Goal: Task Accomplishment & Management: Manage account settings

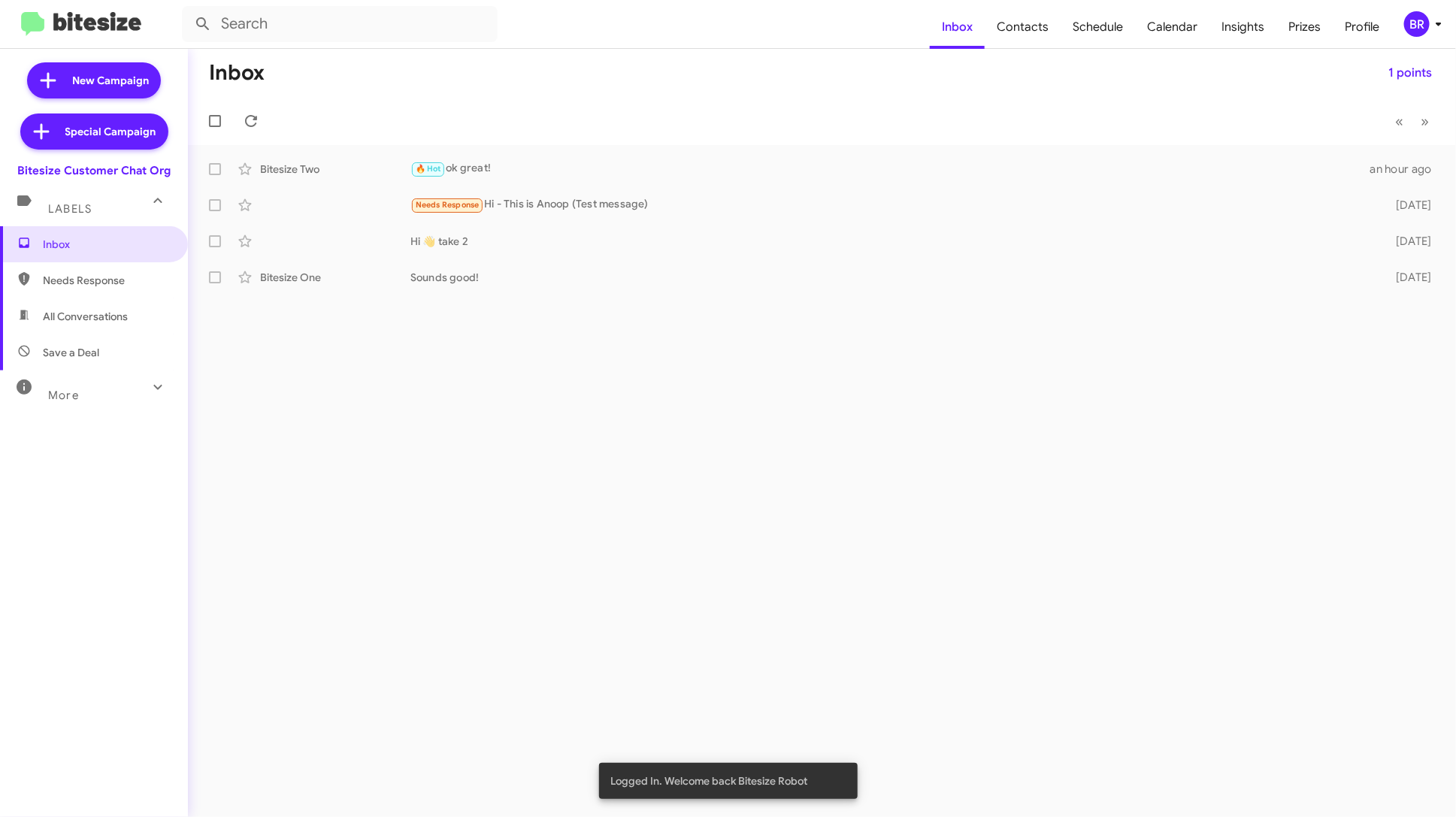
click at [1410, 9] on mat-toolbar "Inbox Contacts Schedule Calendar Insights Prizes Profile BR" at bounding box center [728, 24] width 1456 height 48
click at [1421, 20] on div "BR" at bounding box center [1417, 24] width 26 height 26
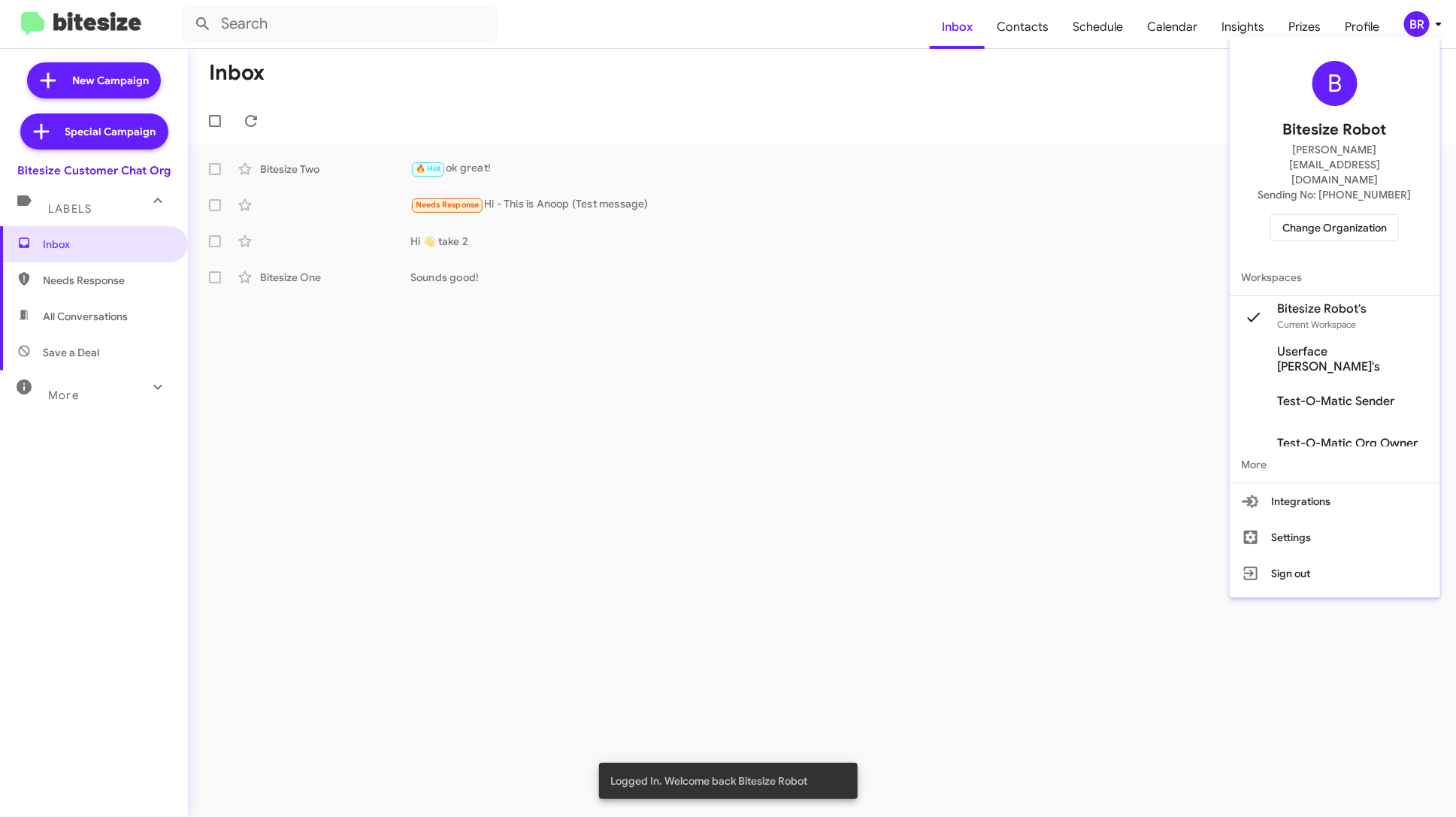
click at [1372, 215] on span "Change Organization" at bounding box center [1334, 228] width 105 height 26
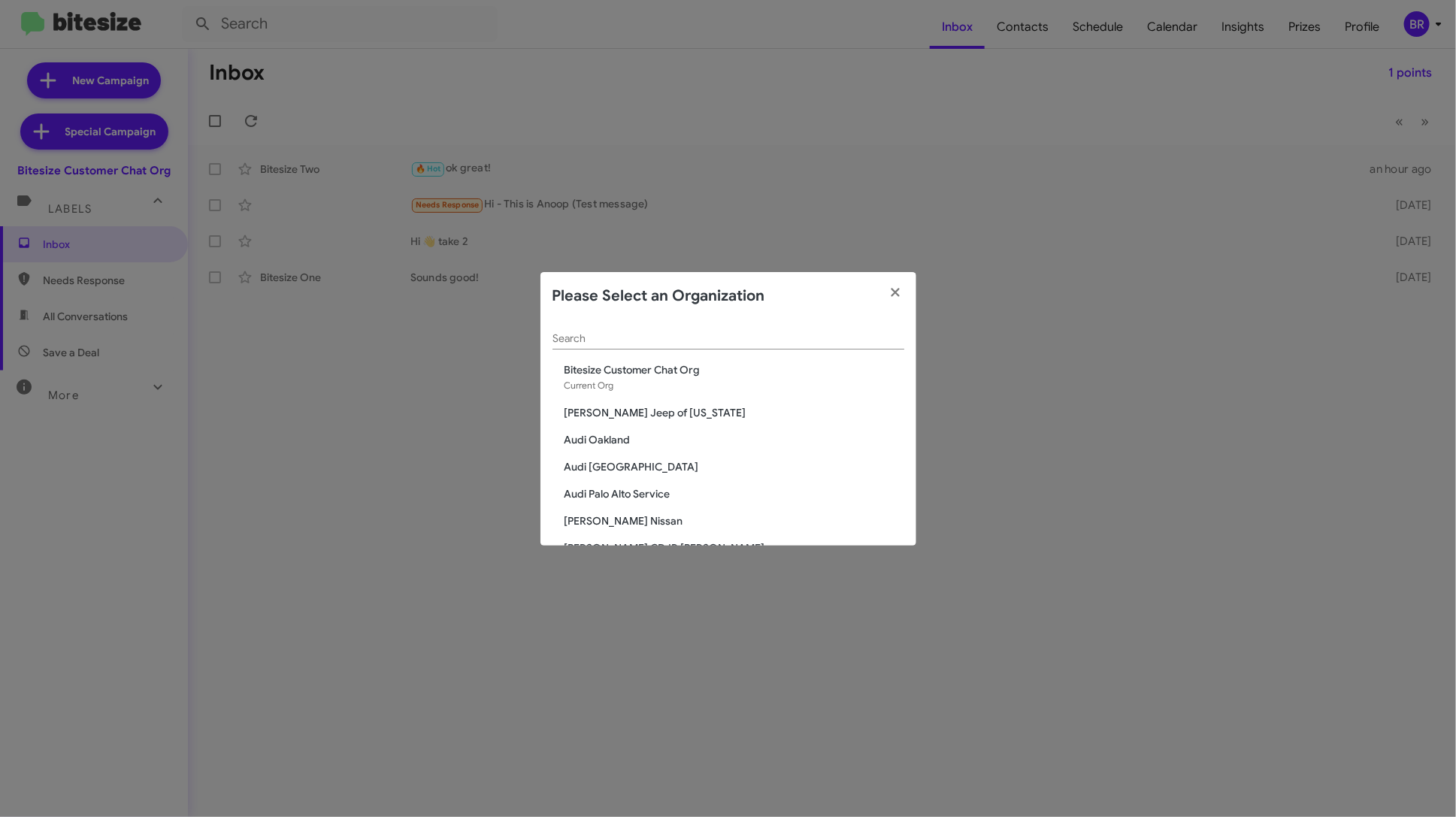
click at [661, 406] on span "[PERSON_NAME] Jeep of [US_STATE]" at bounding box center [735, 412] width 339 height 15
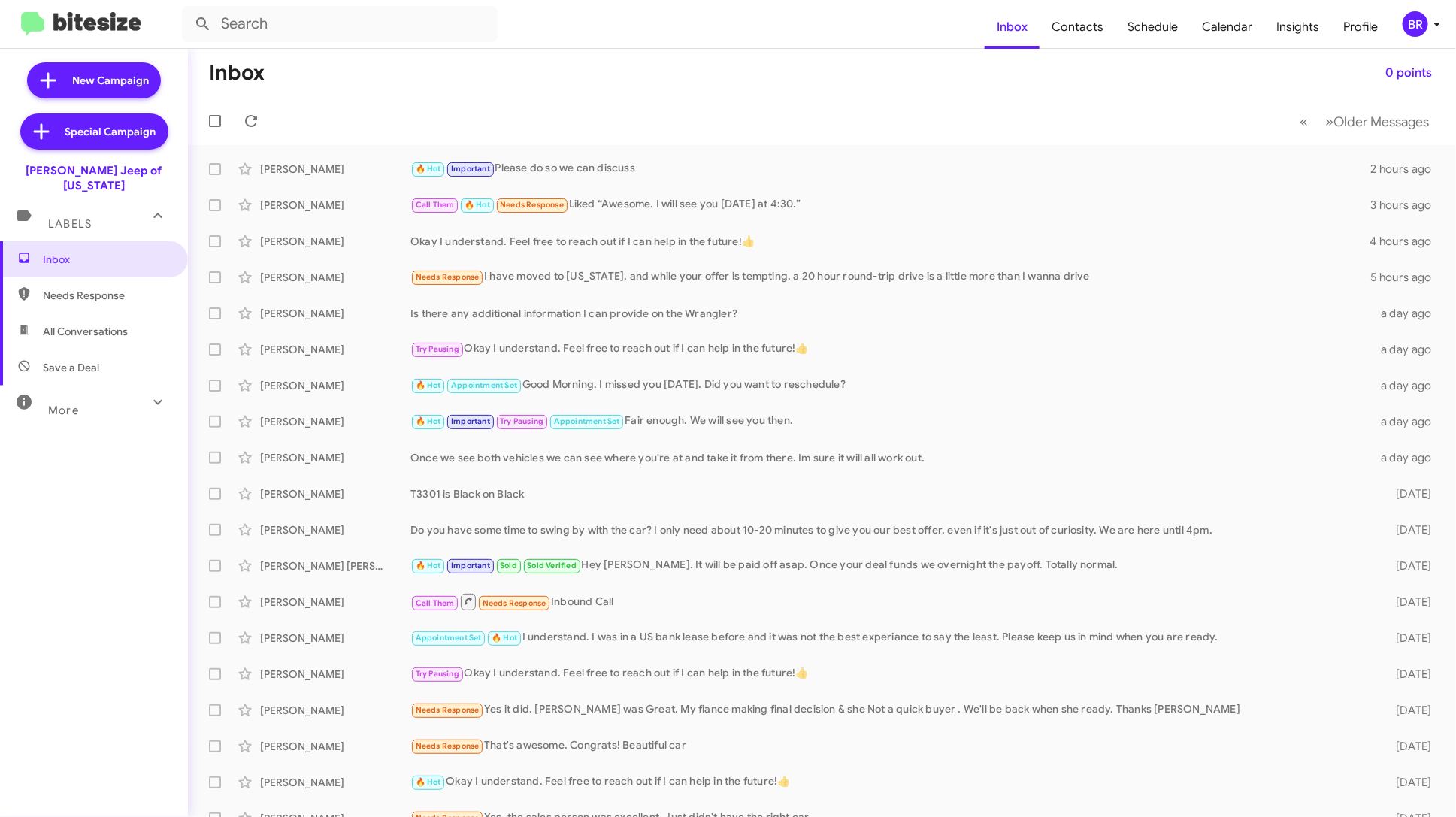
click at [1422, 31] on div "BR" at bounding box center [1415, 24] width 26 height 26
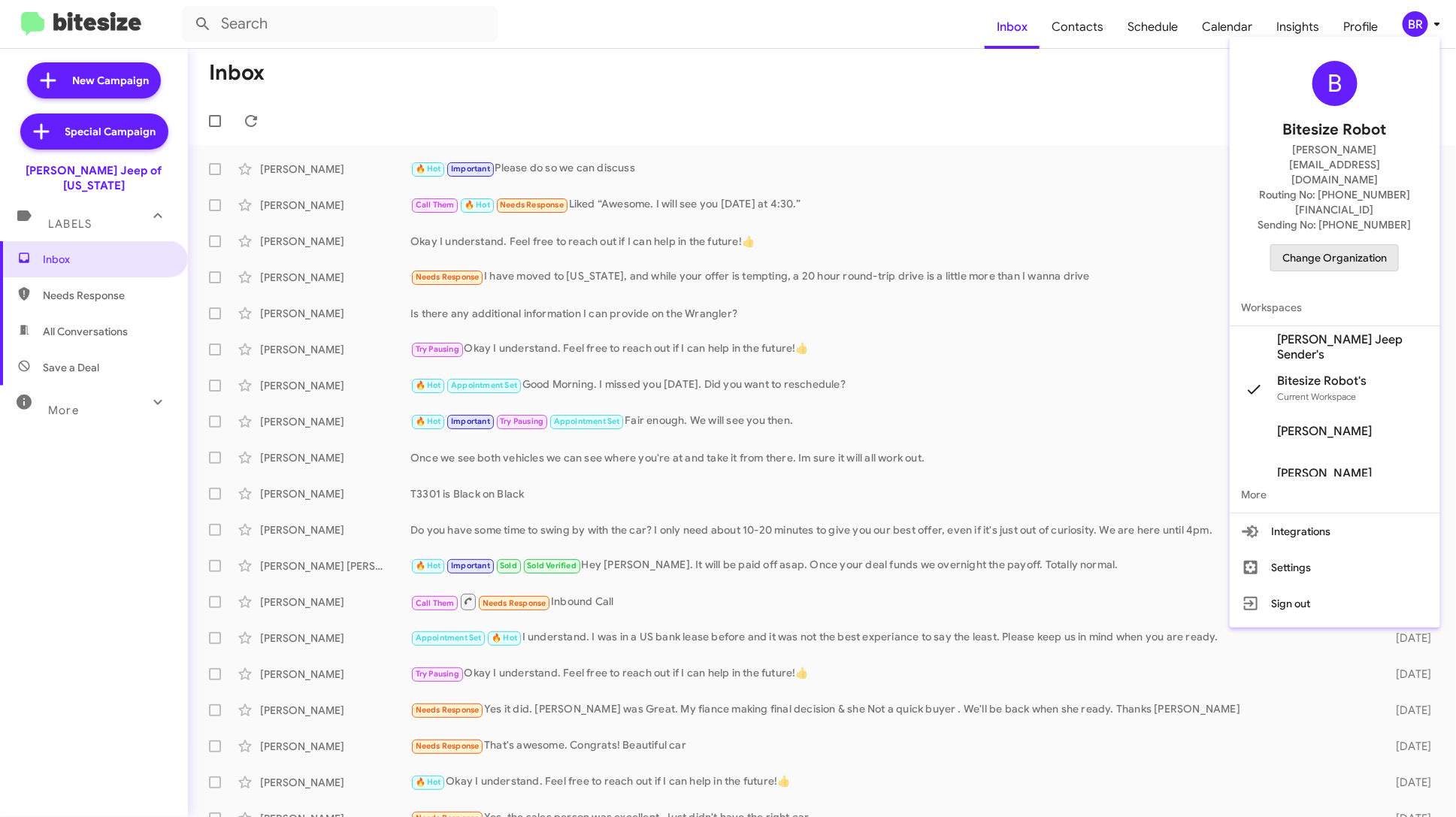
click at [1370, 245] on span "Change Organization" at bounding box center [1334, 258] width 105 height 26
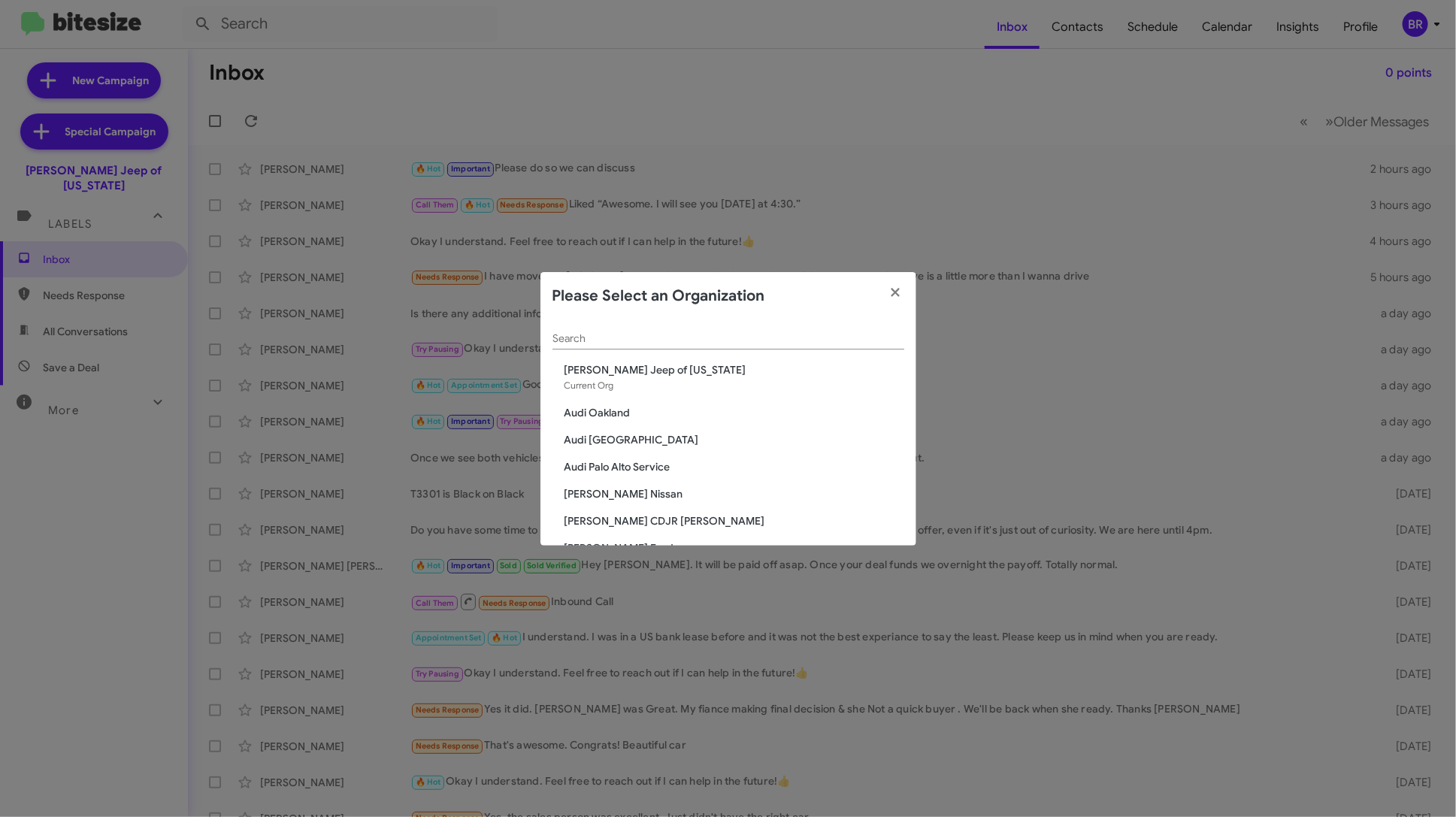
click at [862, 126] on modal-container "Please Select an Organization Search Adams Jeep of Maryland Current Org Audi Oa…" at bounding box center [728, 408] width 1456 height 817
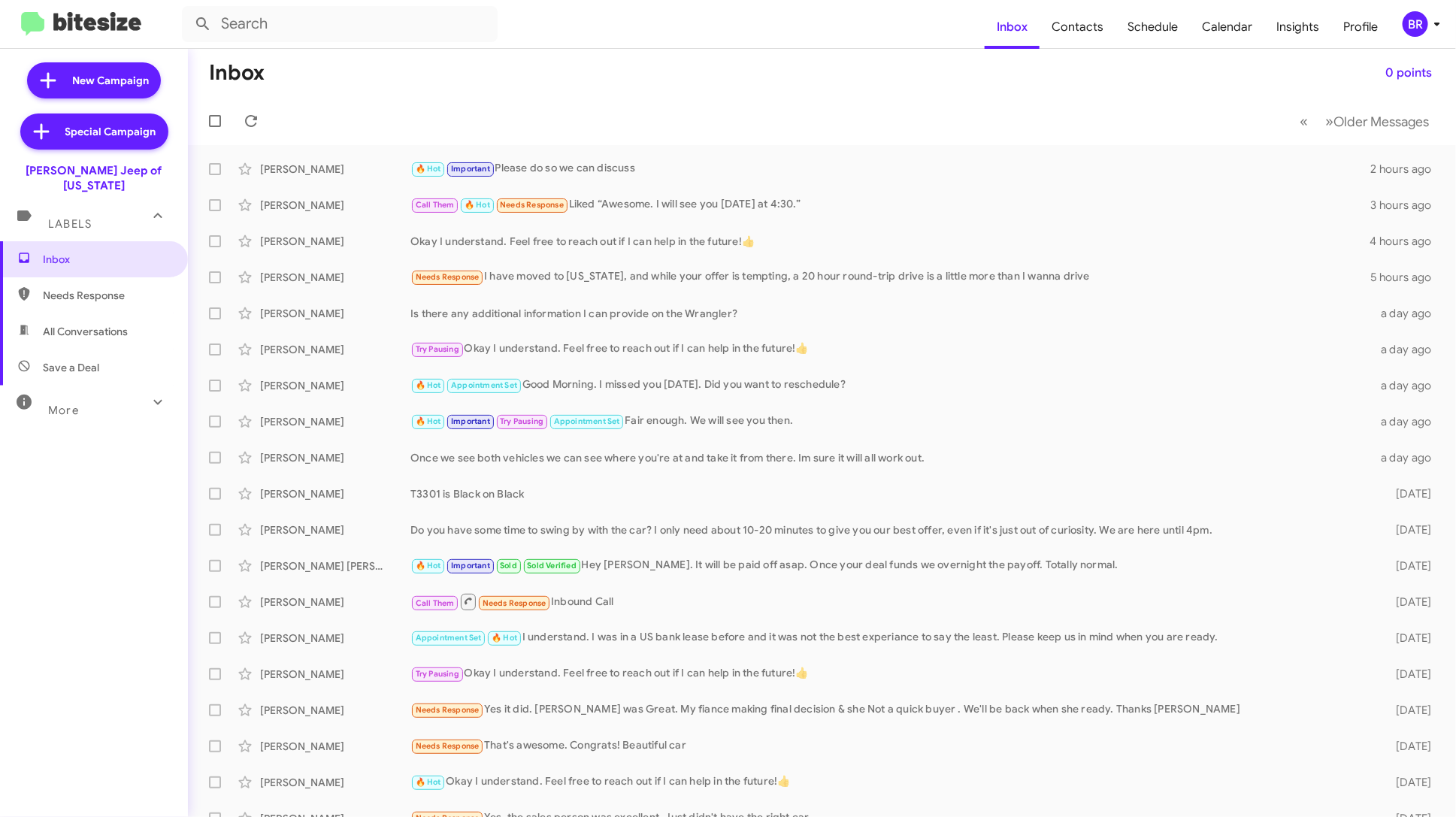
click at [1428, 25] on div "BR" at bounding box center [1415, 24] width 26 height 26
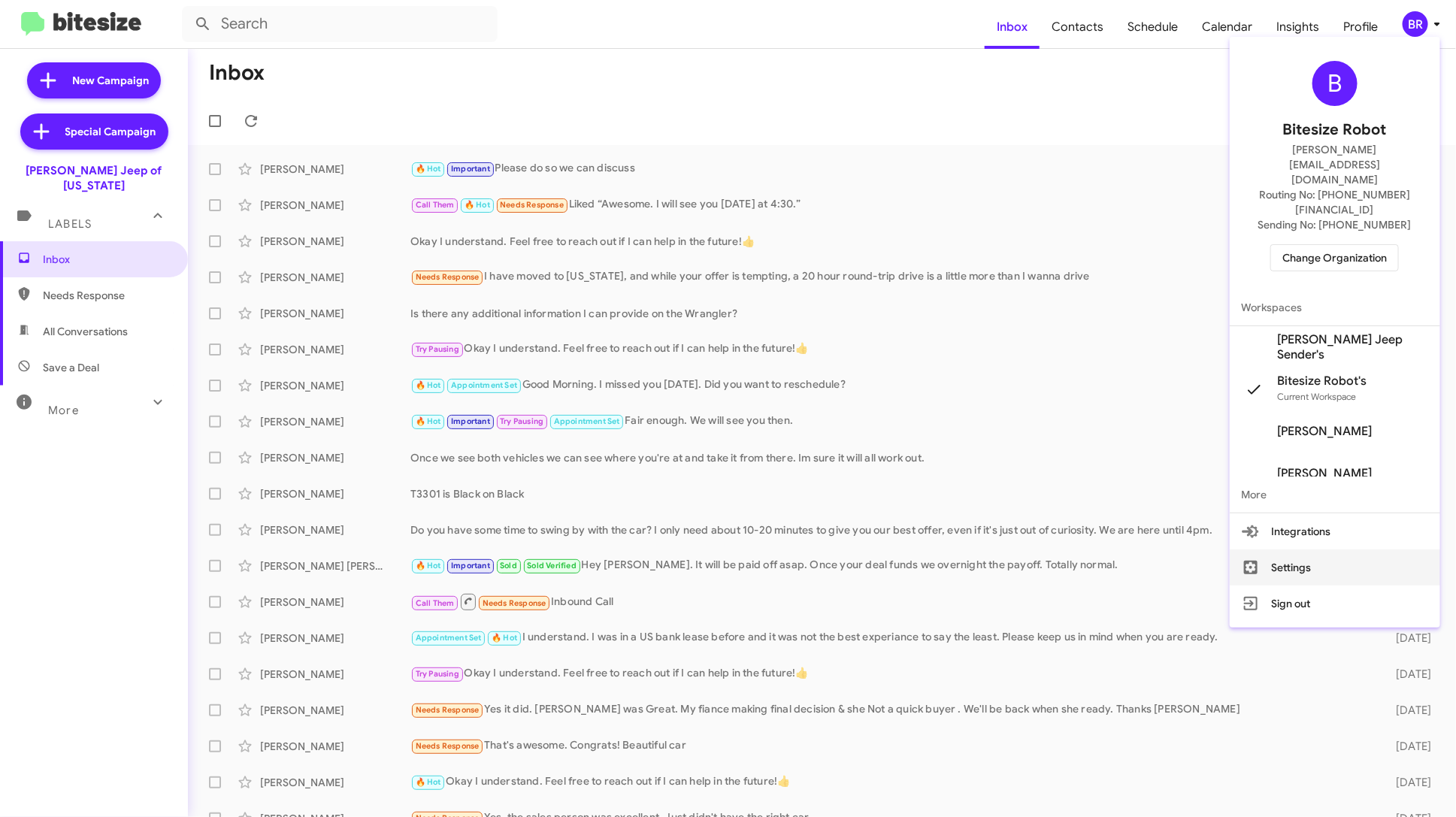
click at [1349, 549] on button "Settings" at bounding box center [1335, 567] width 211 height 36
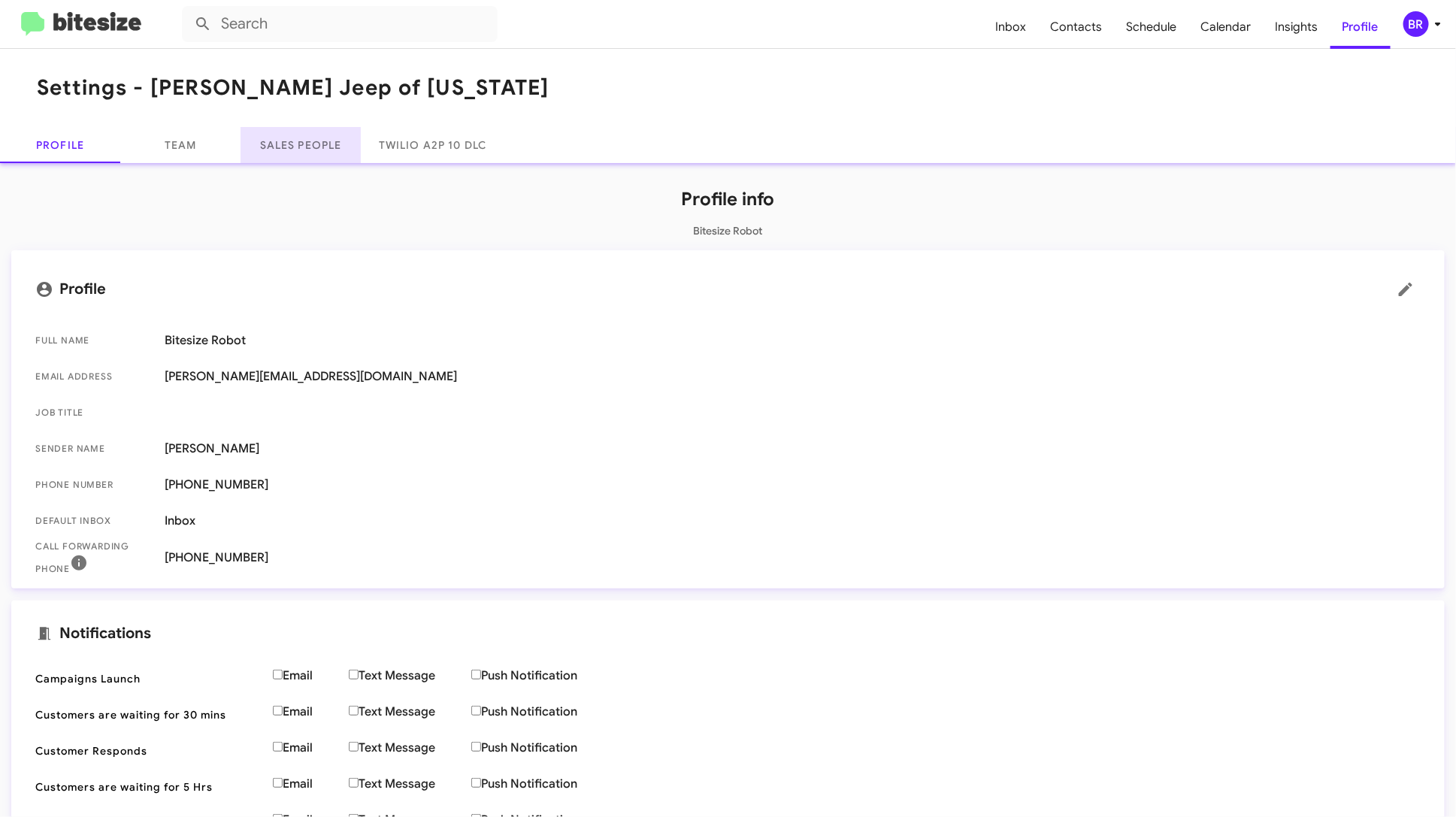
click at [296, 148] on link "Sales People" at bounding box center [300, 145] width 120 height 36
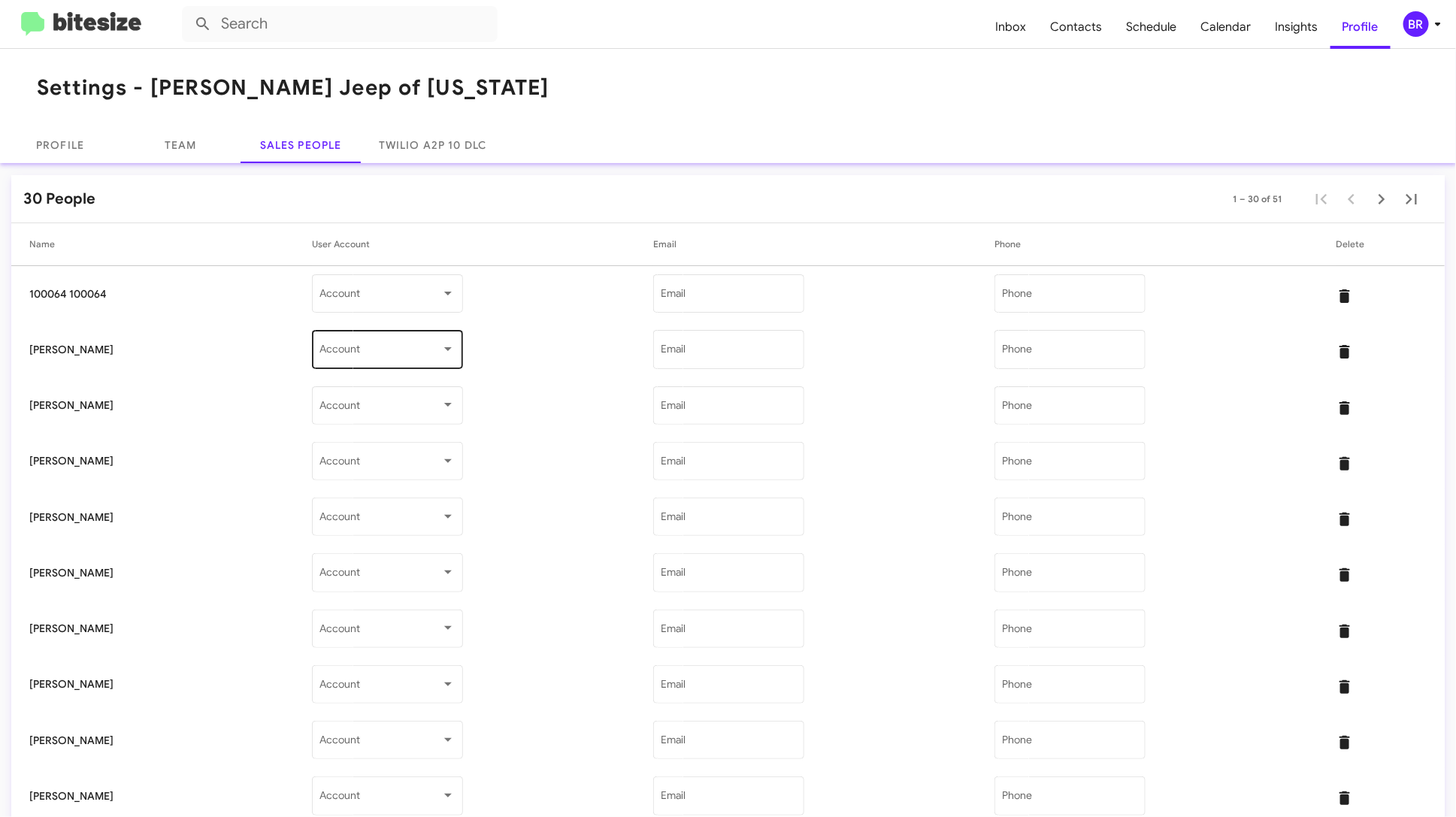
click at [381, 357] on span at bounding box center [380, 352] width 122 height 12
click at [340, 389] on span "Adams Jeep Sender" at bounding box center [361, 384] width 173 height 31
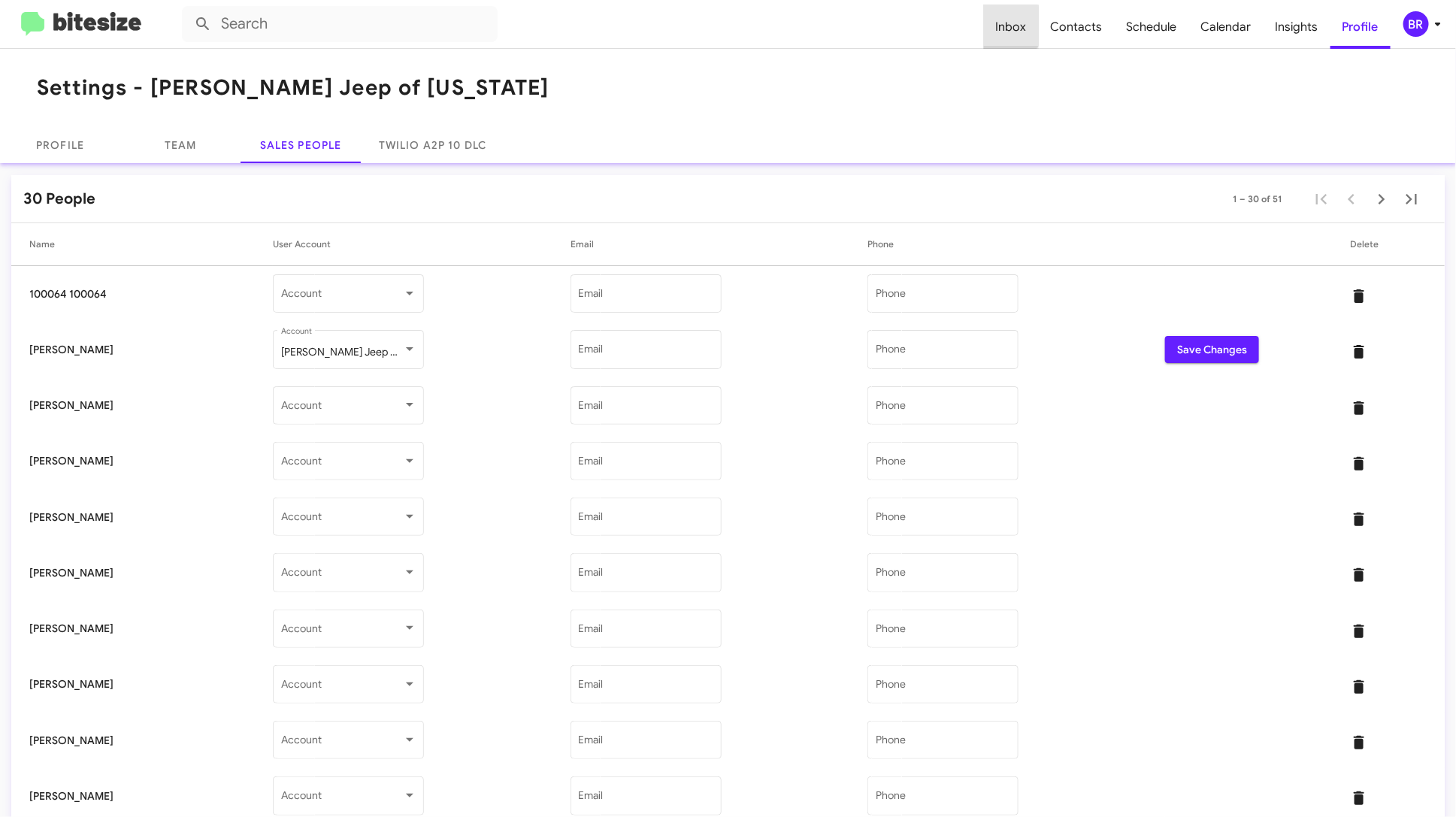
click at [1011, 26] on span "Inbox" at bounding box center [1011, 27] width 55 height 43
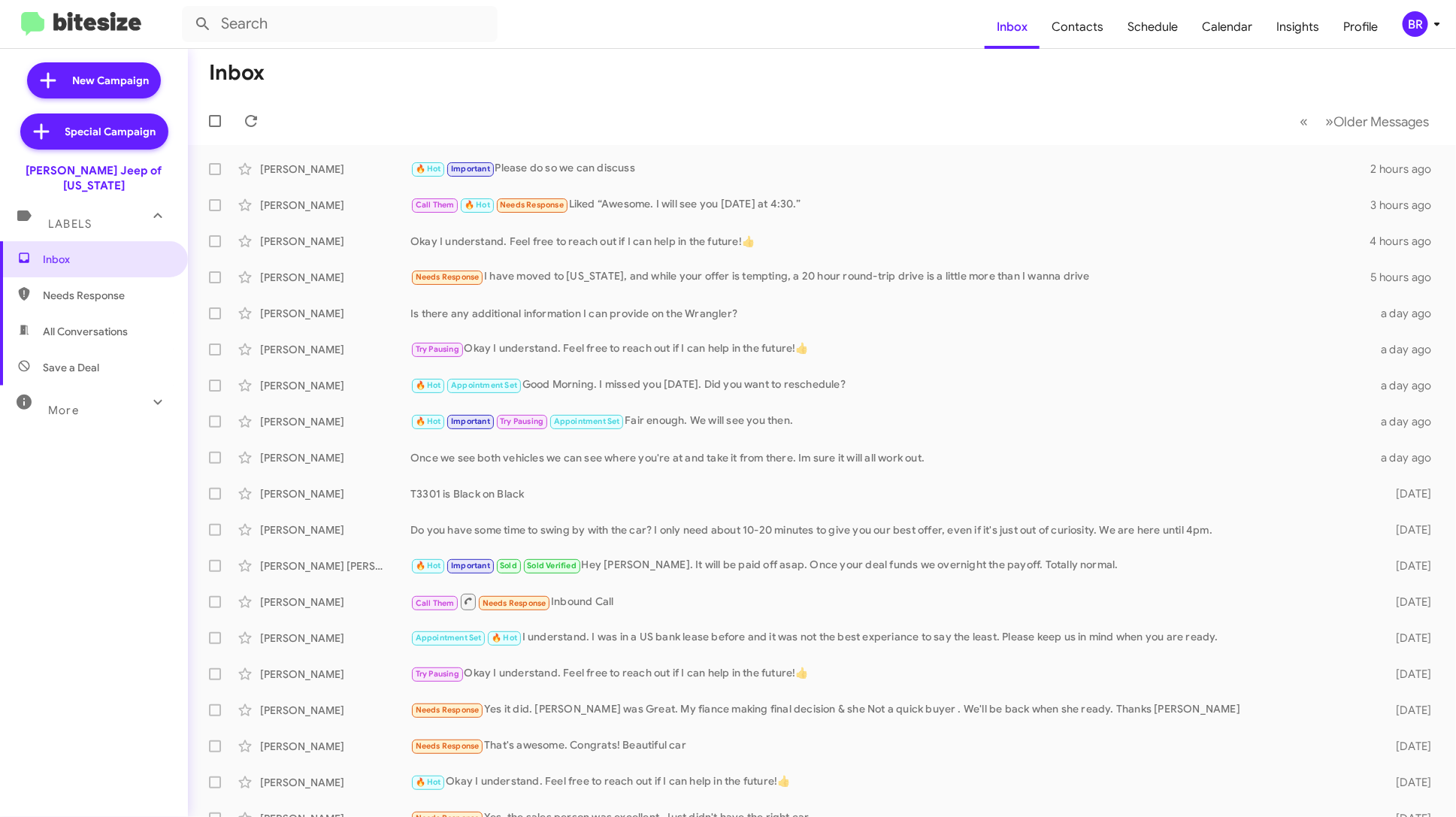
click at [1428, 20] on icon at bounding box center [1437, 24] width 18 height 18
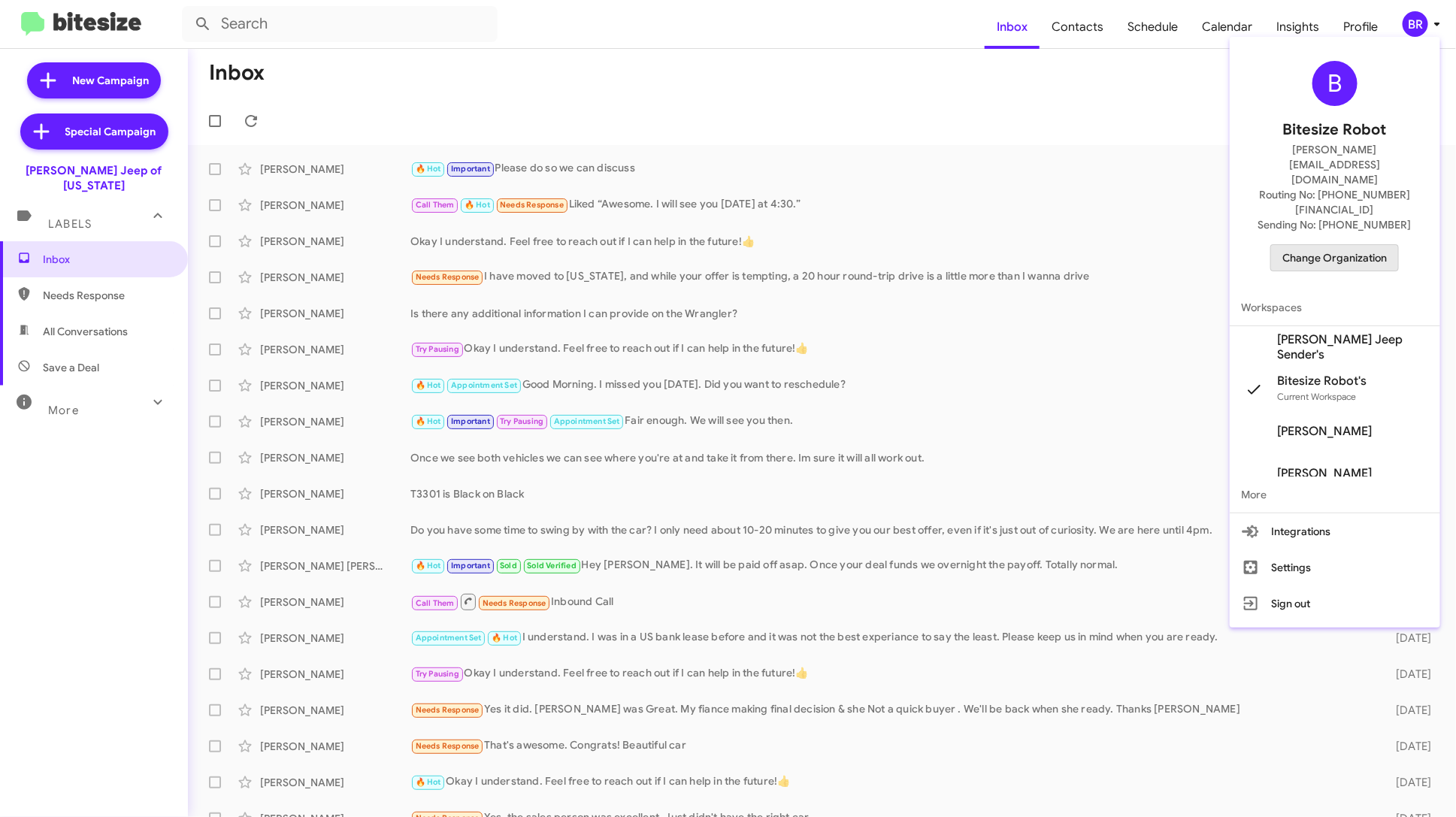
click at [1375, 245] on span "Change Organization" at bounding box center [1334, 258] width 105 height 26
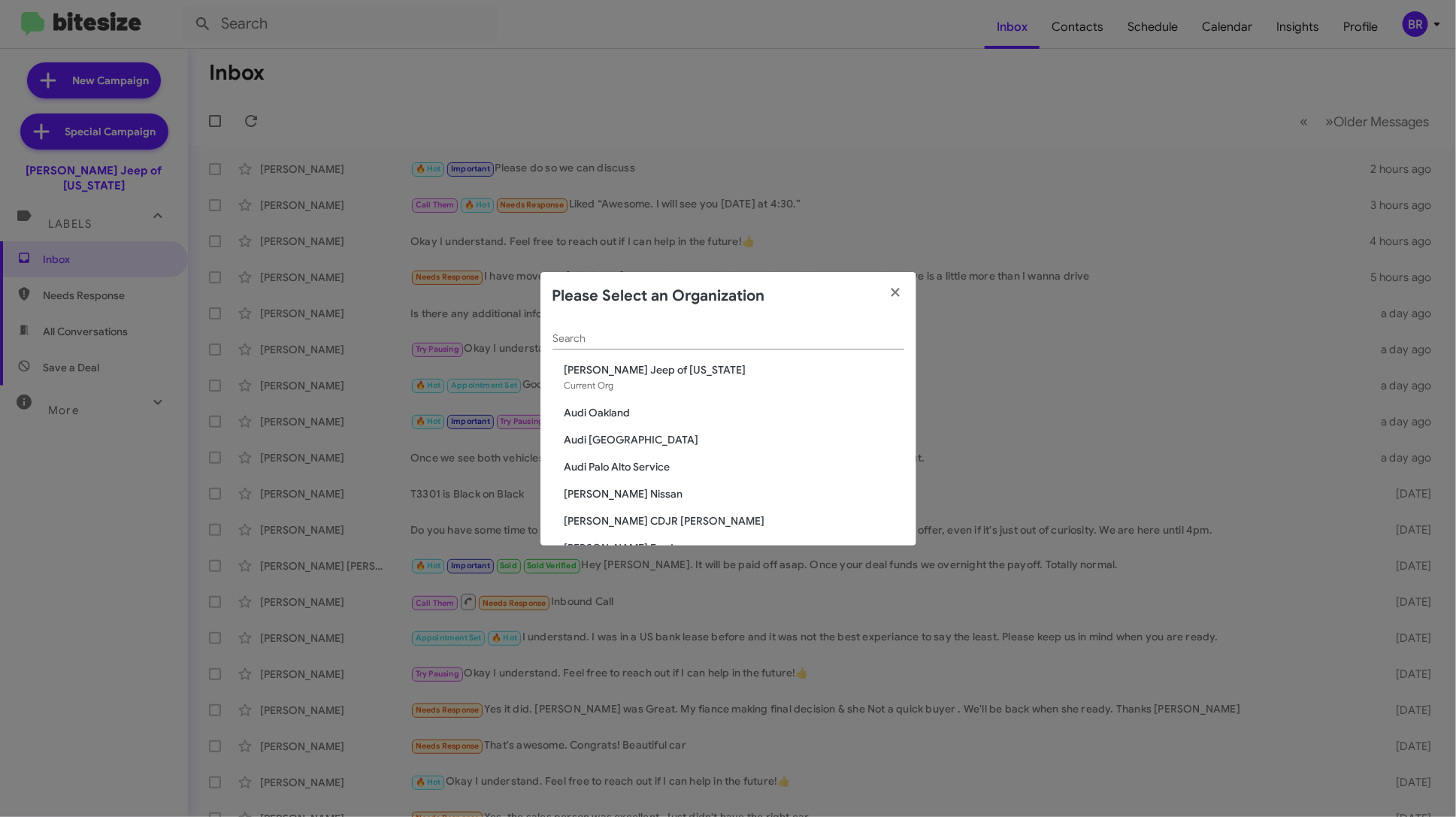
click at [735, 332] on div "Search" at bounding box center [728, 335] width 352 height 29
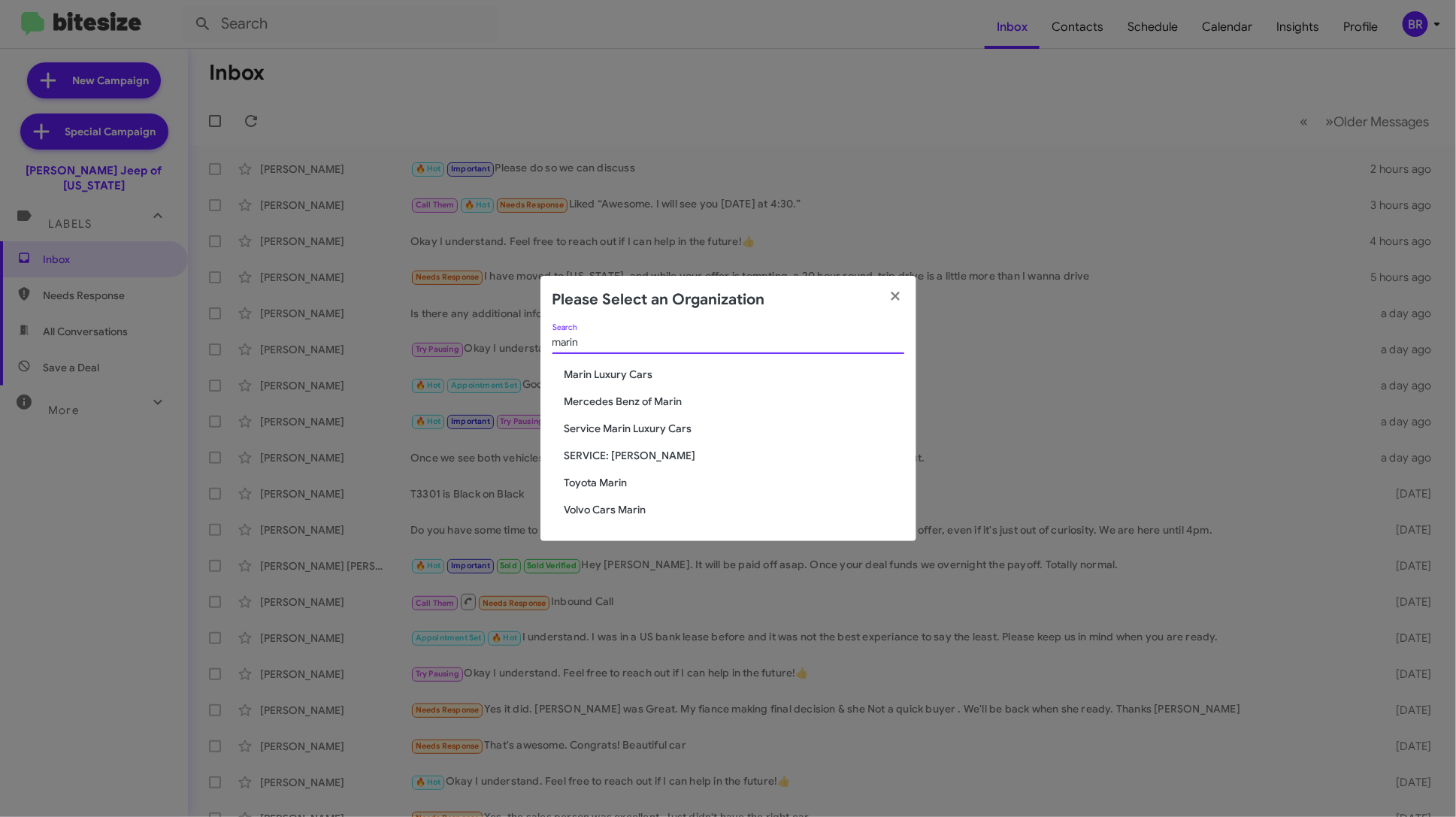
type input "marin"
click at [612, 480] on span "Toyota Marin" at bounding box center [735, 482] width 339 height 15
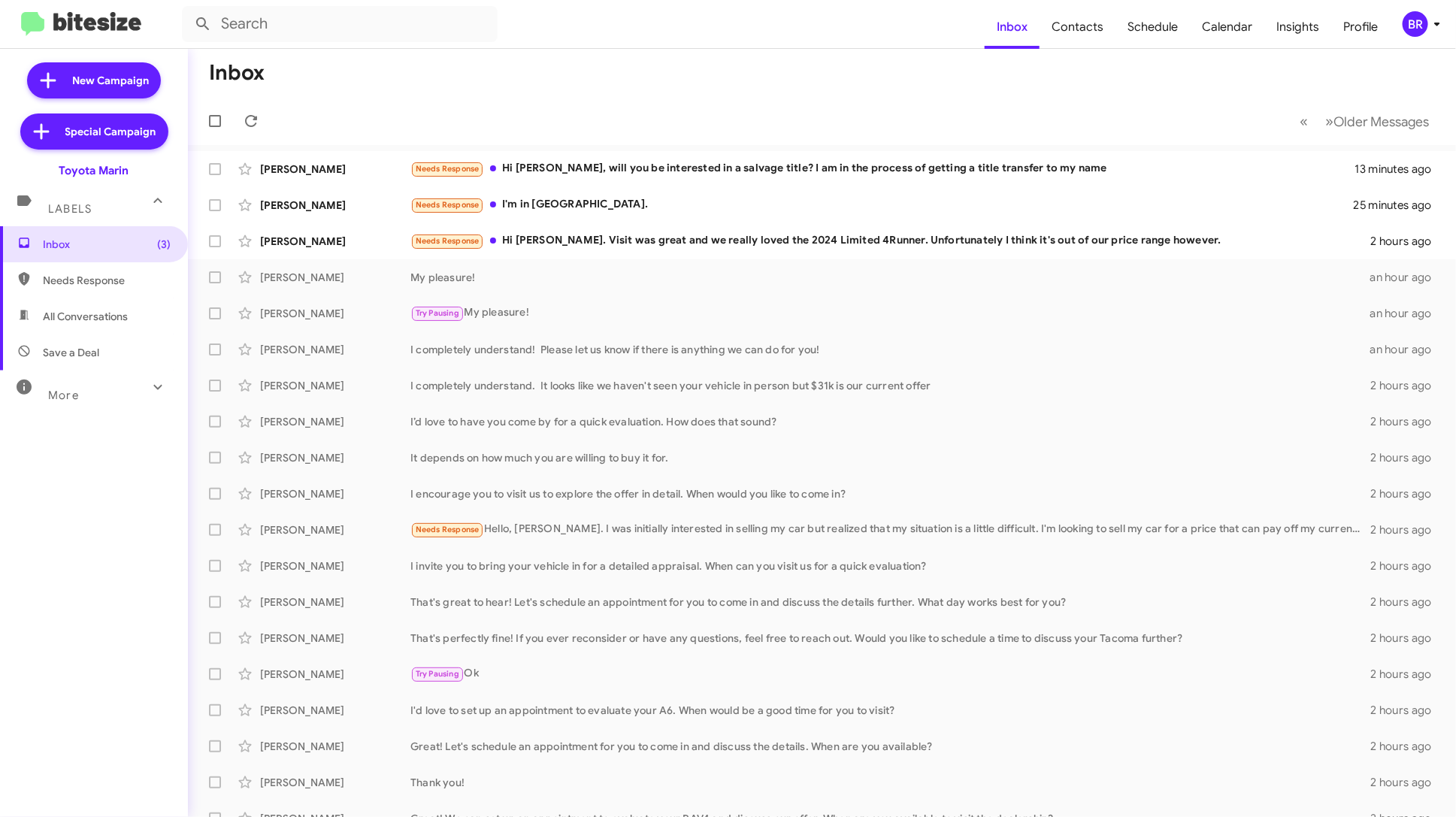
click at [1413, 17] on div "BR" at bounding box center [1415, 24] width 26 height 26
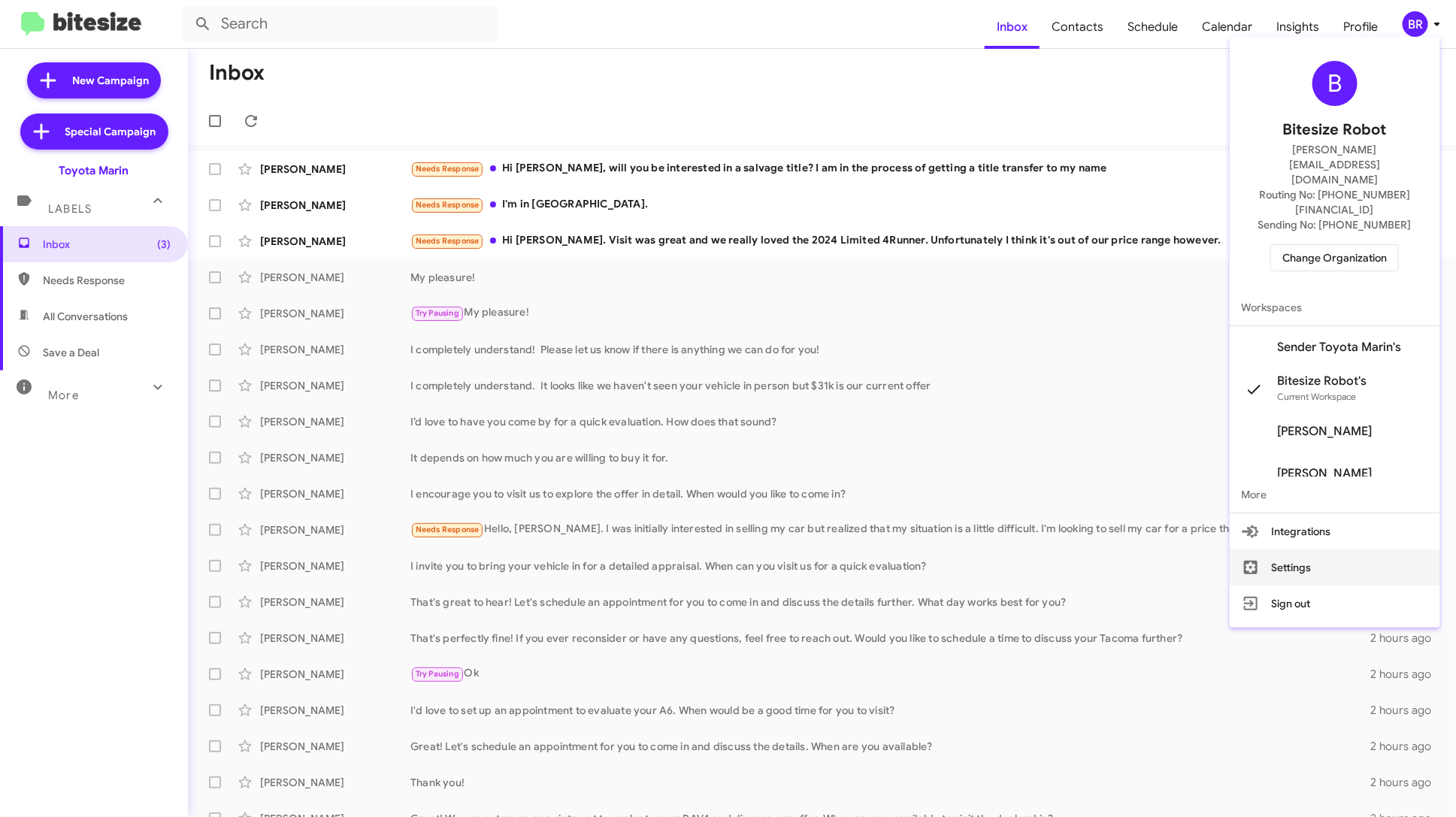
click at [1331, 549] on button "Settings" at bounding box center [1335, 567] width 211 height 36
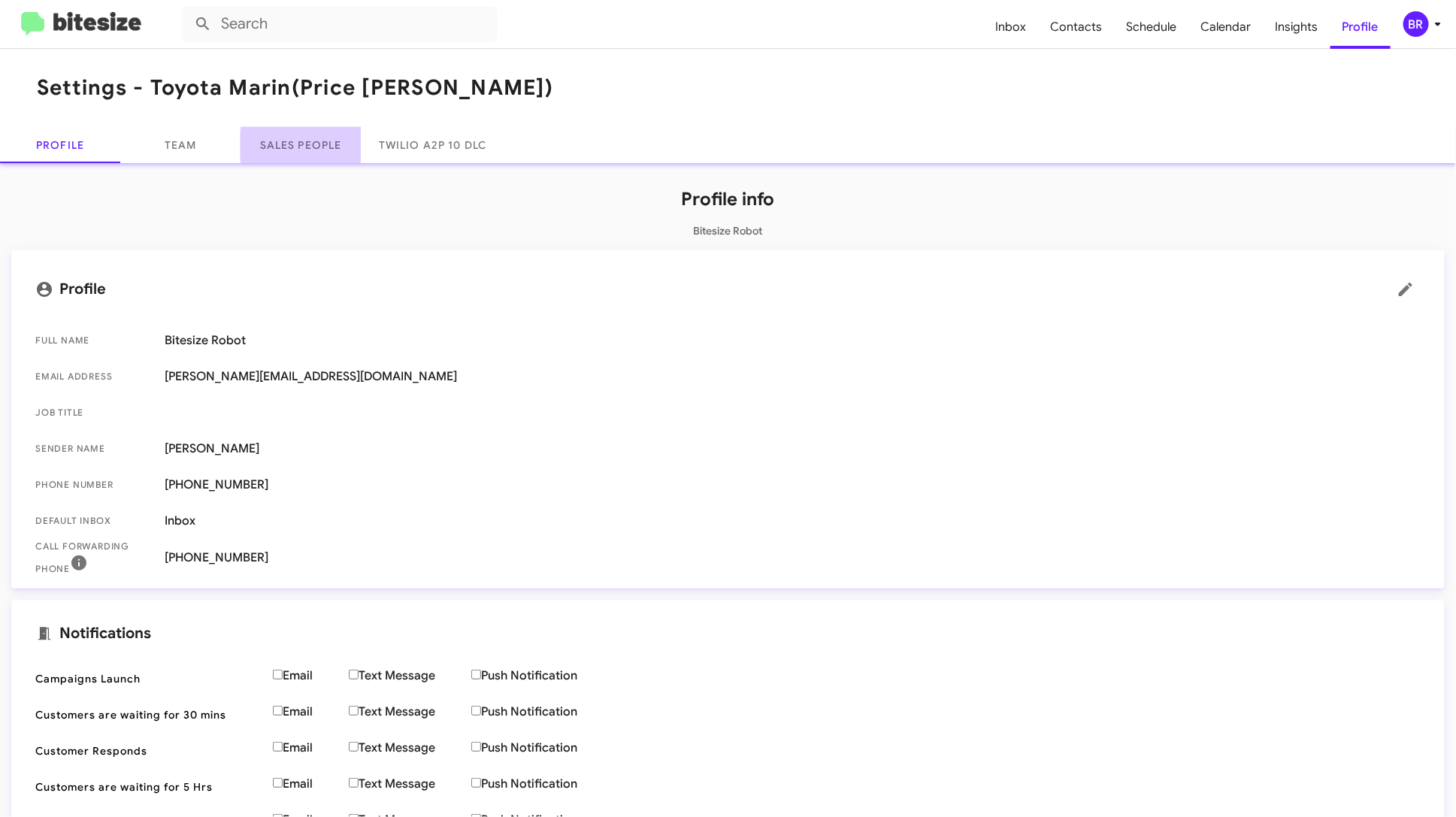
click at [334, 145] on link "Sales People" at bounding box center [300, 145] width 120 height 36
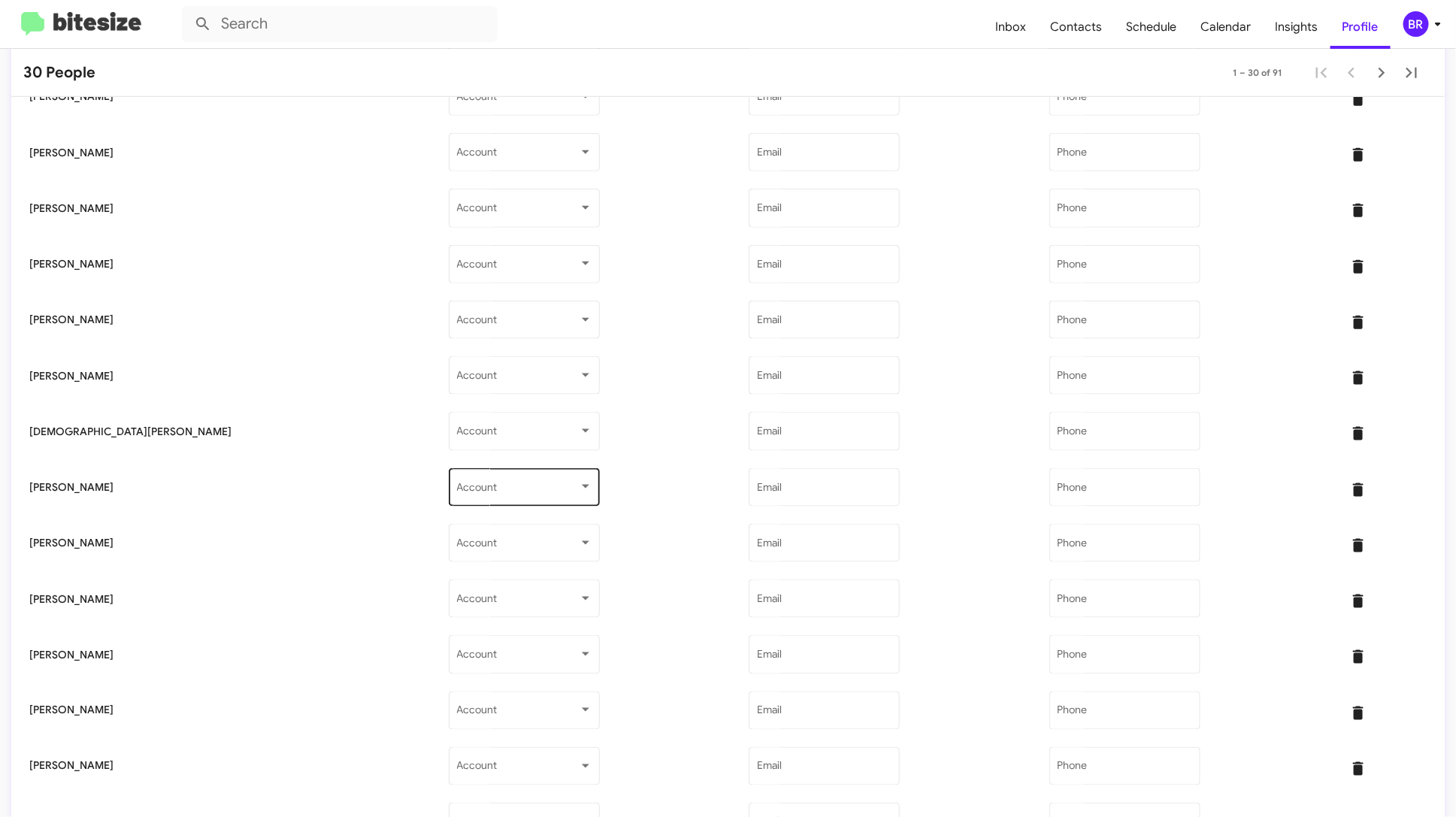
scroll to position [793, 0]
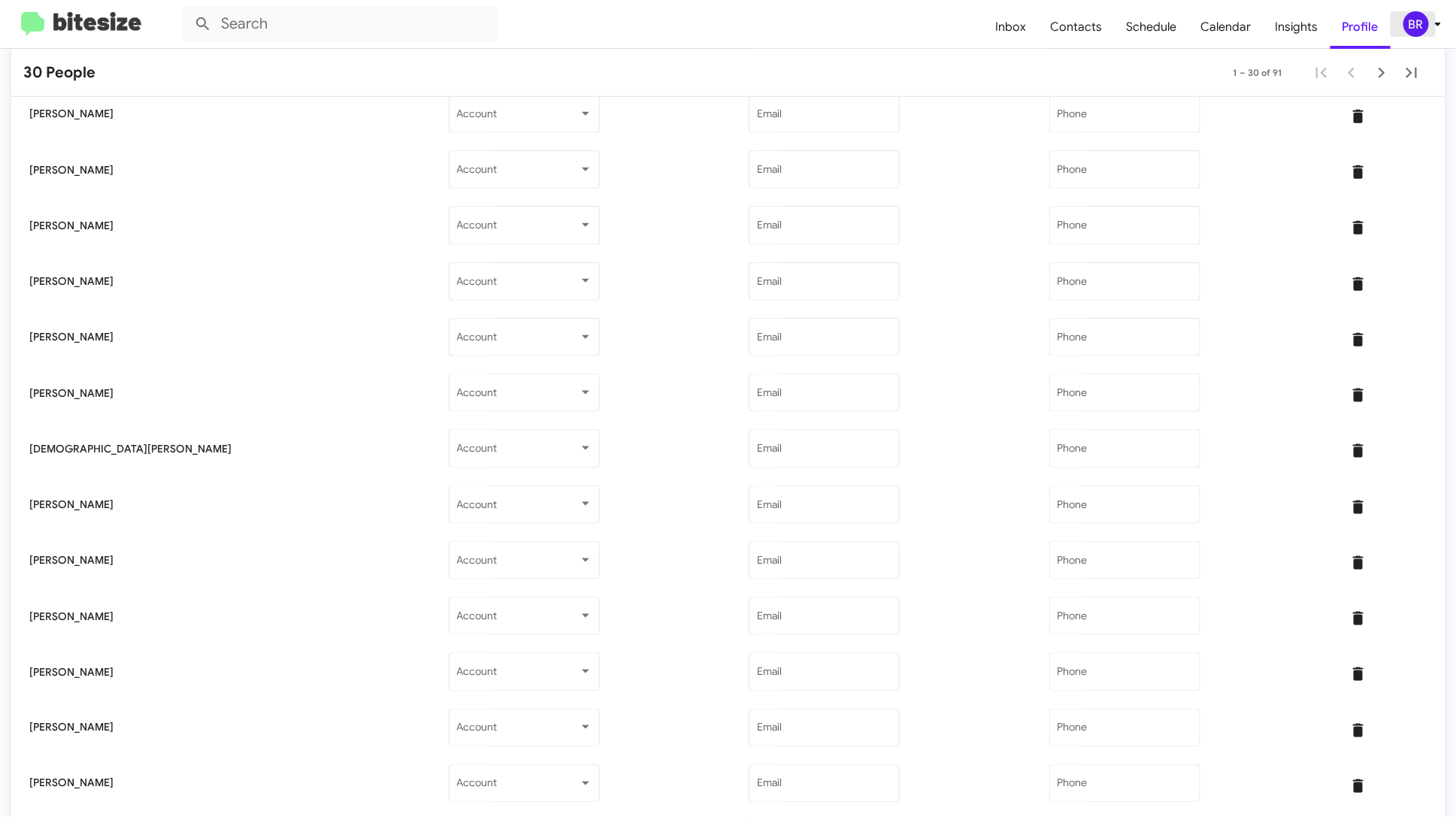
click at [1415, 25] on div "BR" at bounding box center [1416, 24] width 26 height 26
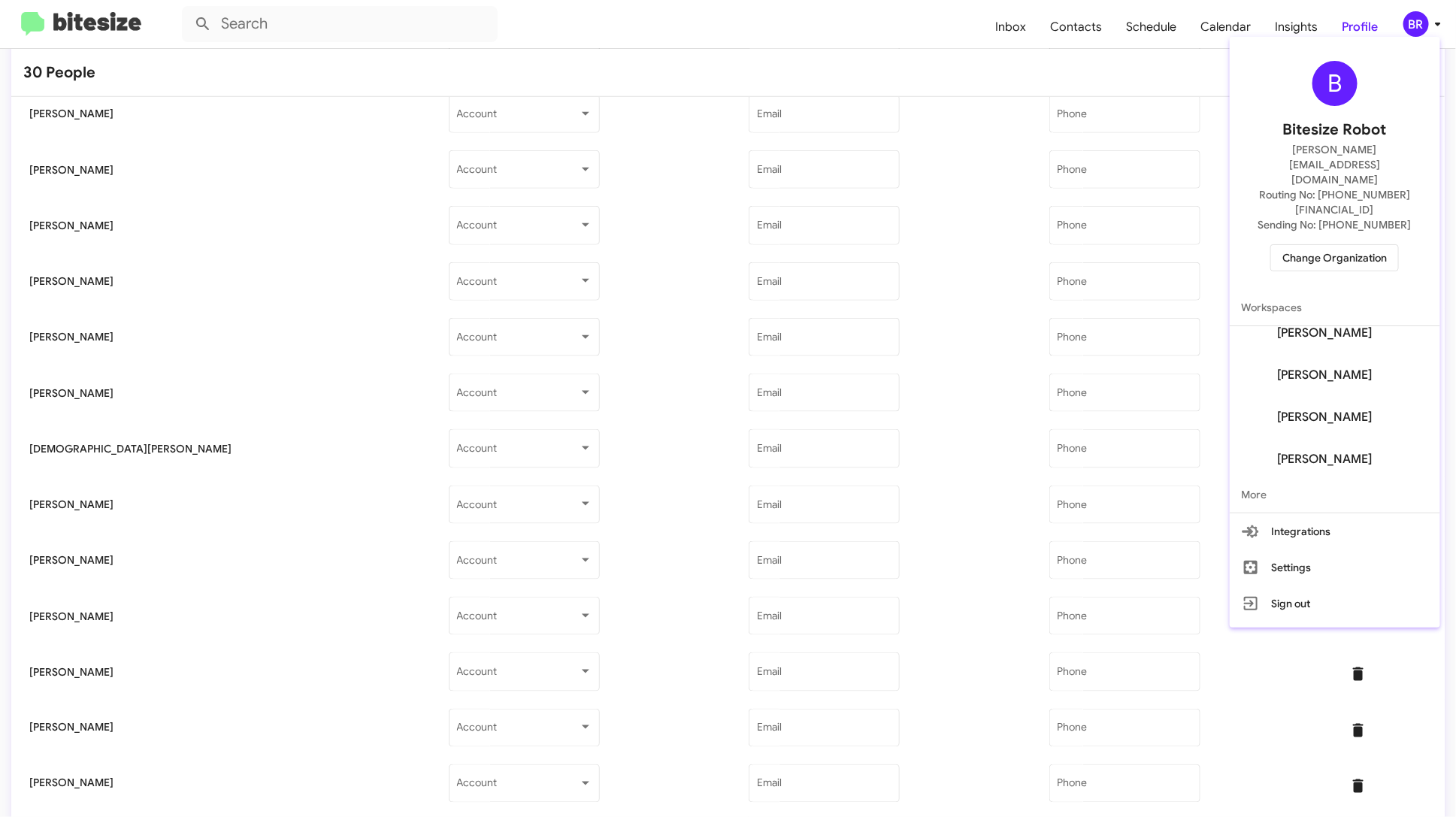
scroll to position [354, 0]
click at [622, 46] on div at bounding box center [728, 408] width 1456 height 817
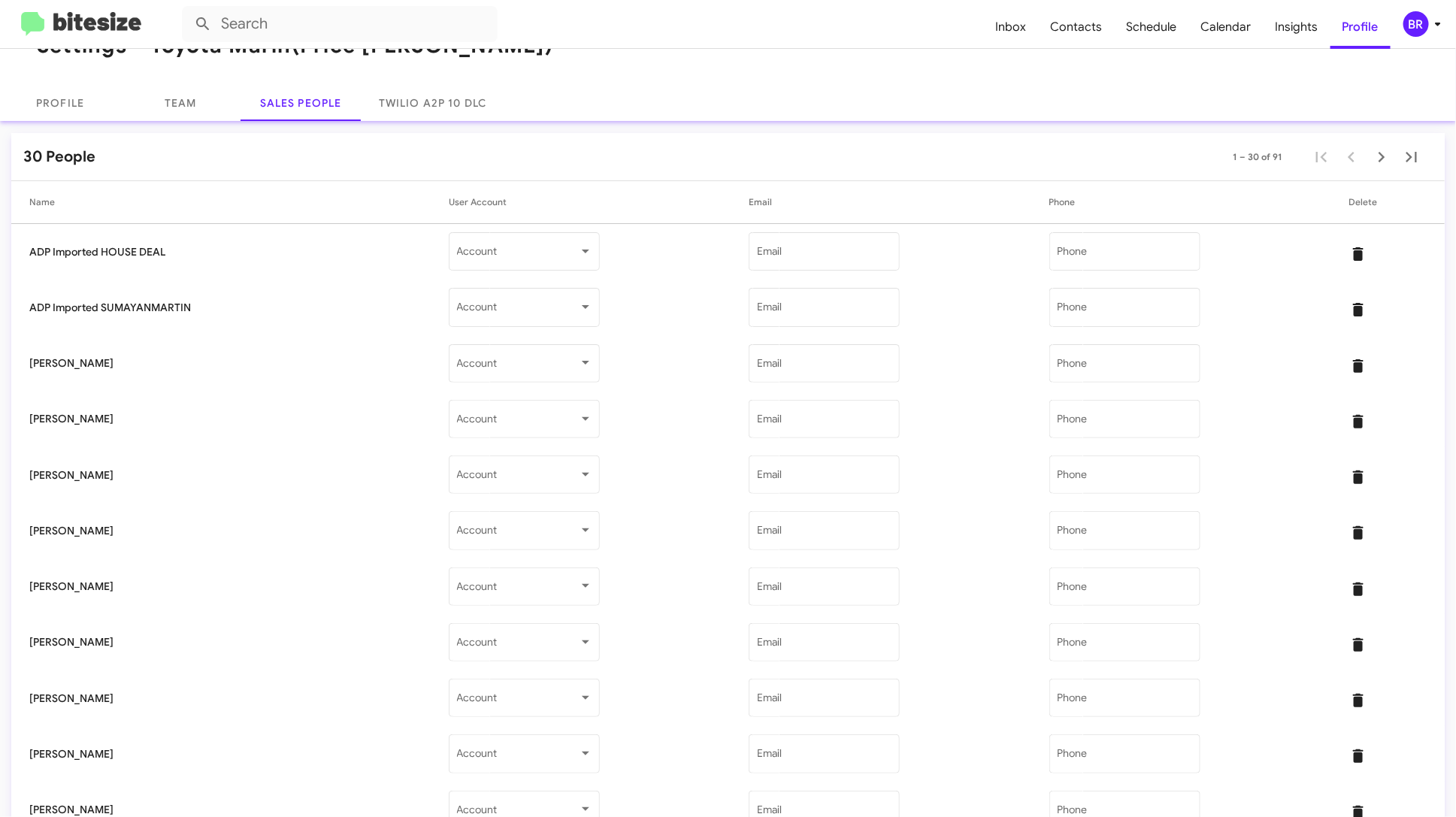
scroll to position [43, 0]
click at [1421, 28] on div "BR" at bounding box center [1416, 24] width 26 height 26
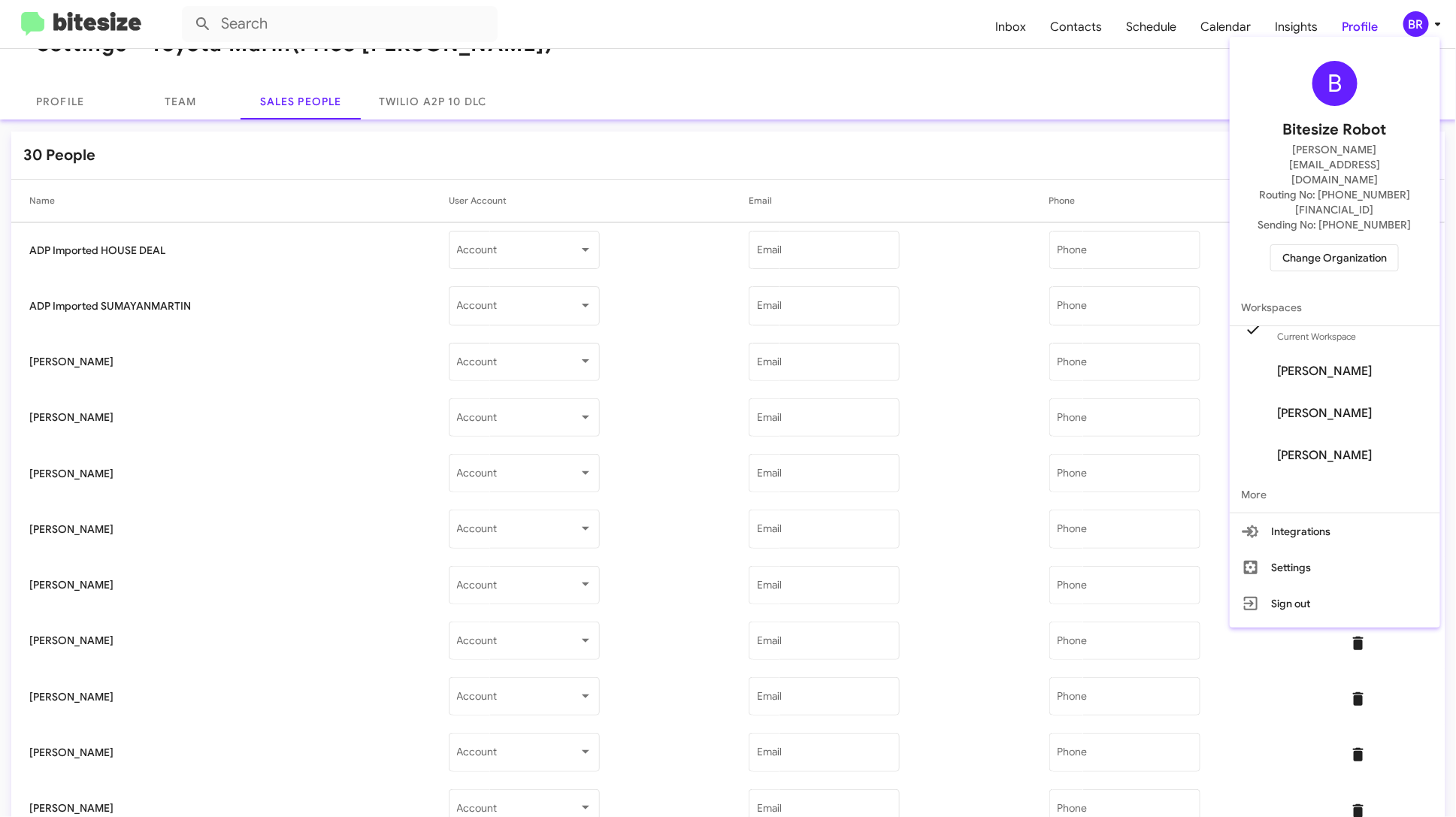
scroll to position [82, 0]
click at [899, 436] on div at bounding box center [728, 408] width 1456 height 817
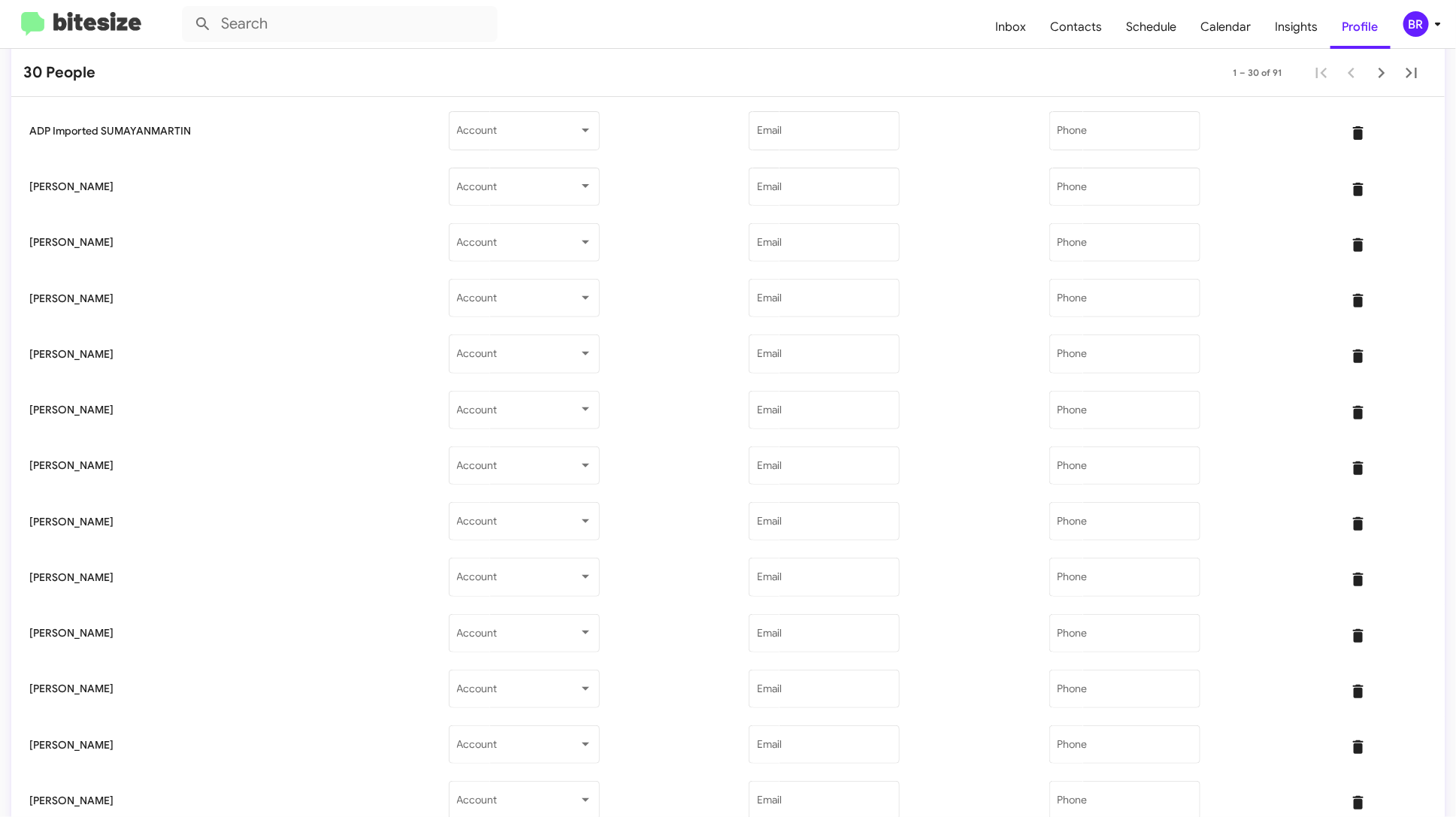
scroll to position [1139, 0]
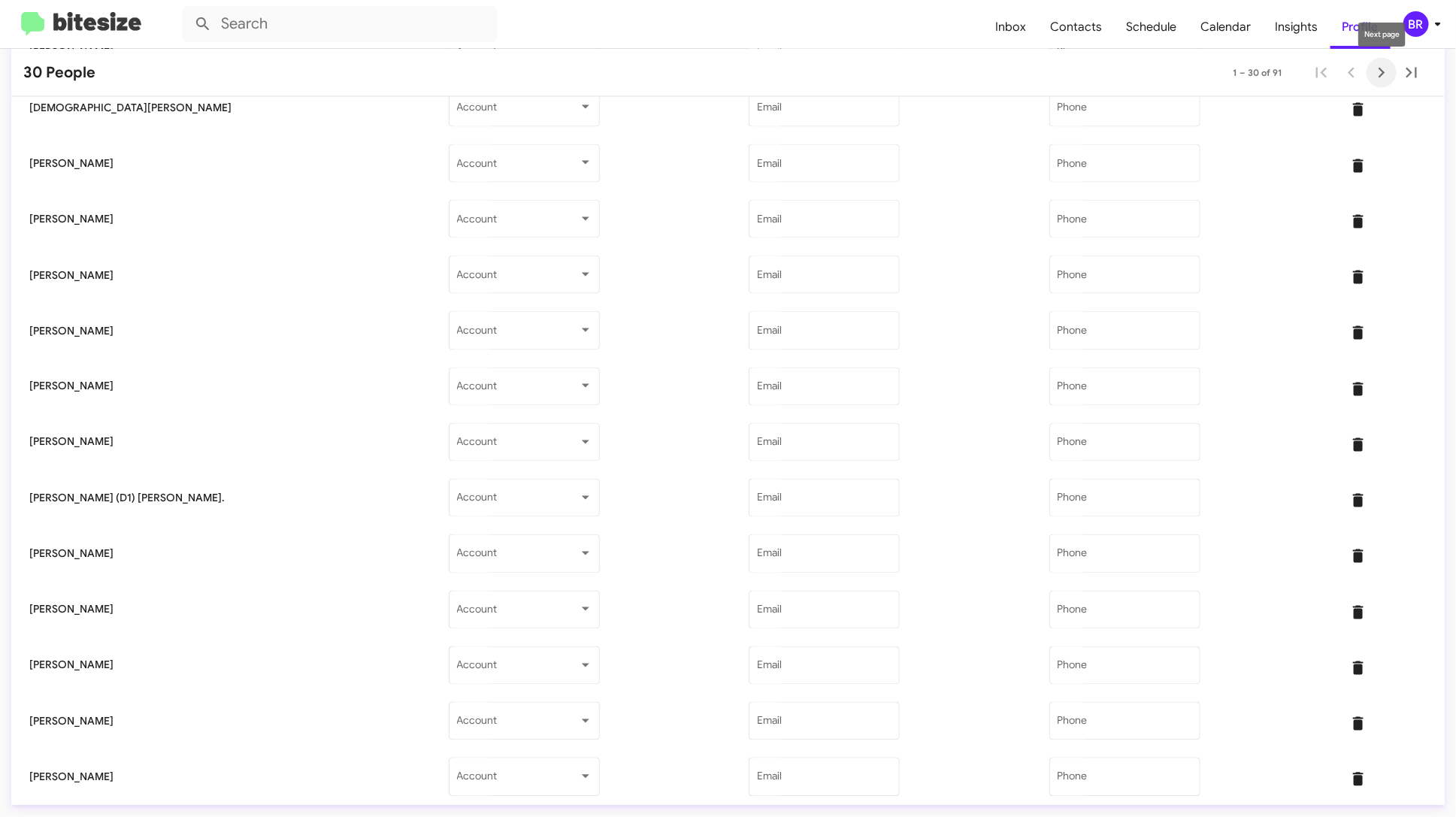
click at [1381, 74] on icon "Next page" at bounding box center [1381, 72] width 21 height 21
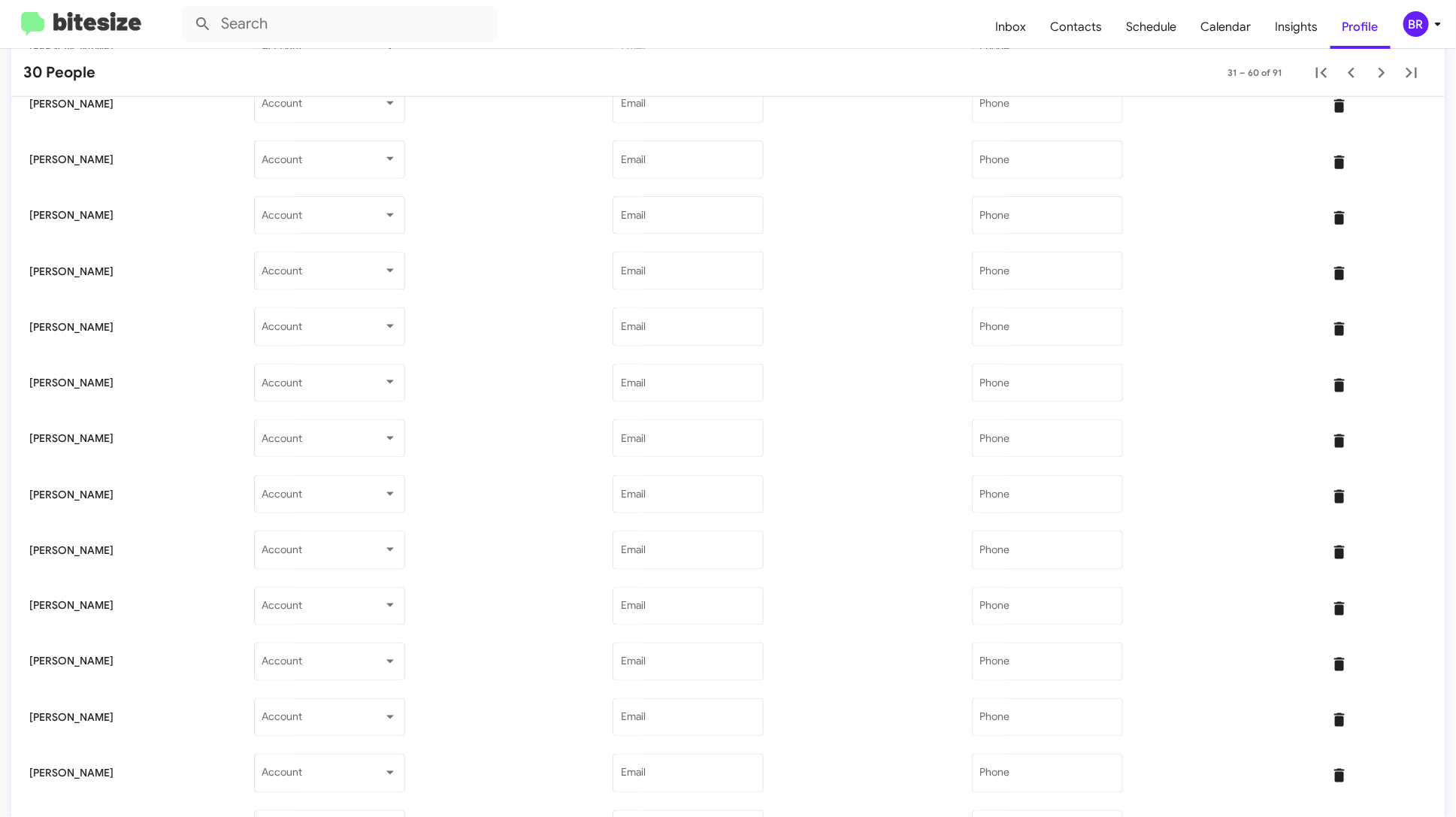
scroll to position [1139, 0]
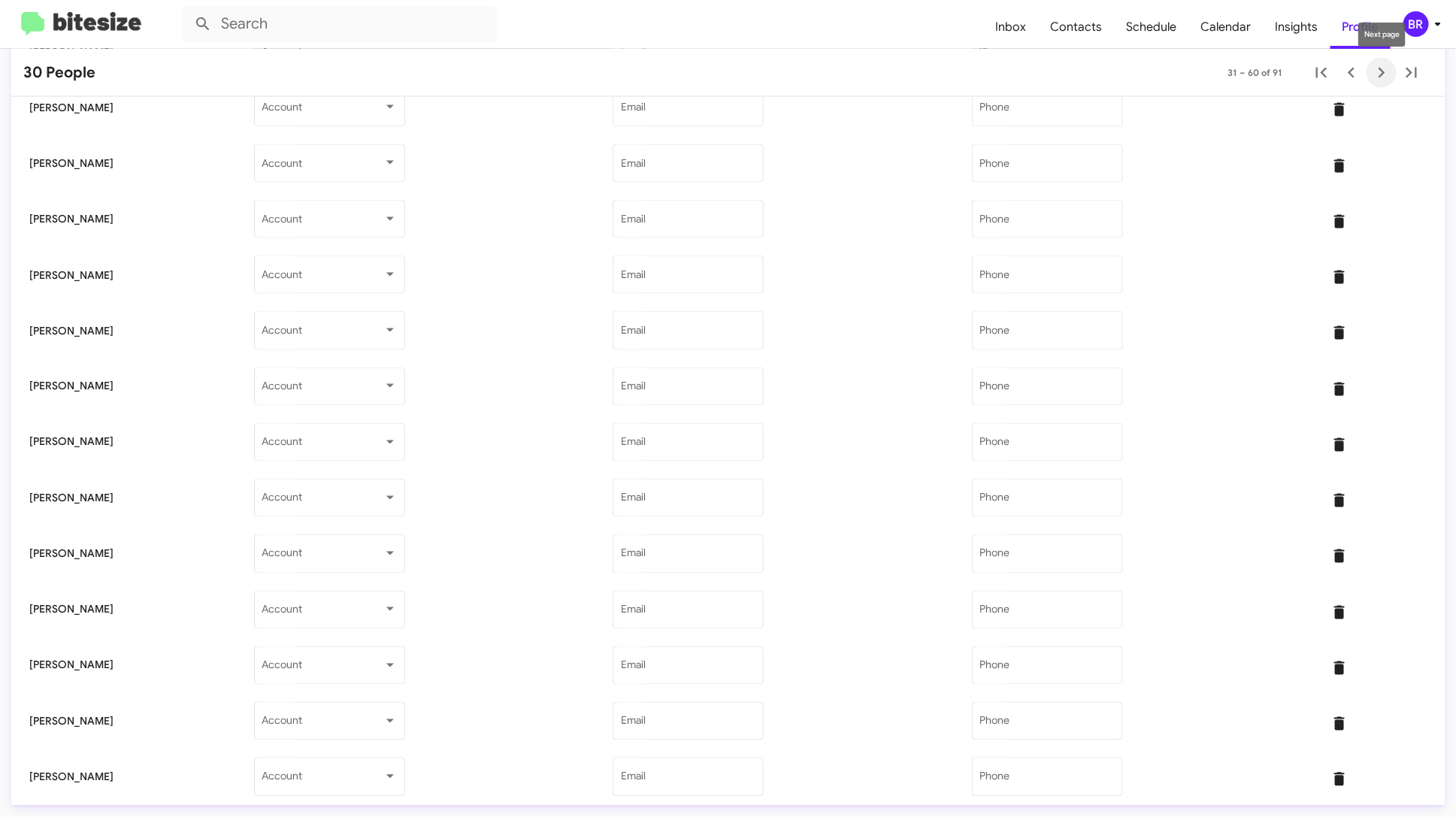
click at [1381, 69] on icon "Next page" at bounding box center [1382, 72] width 7 height 10
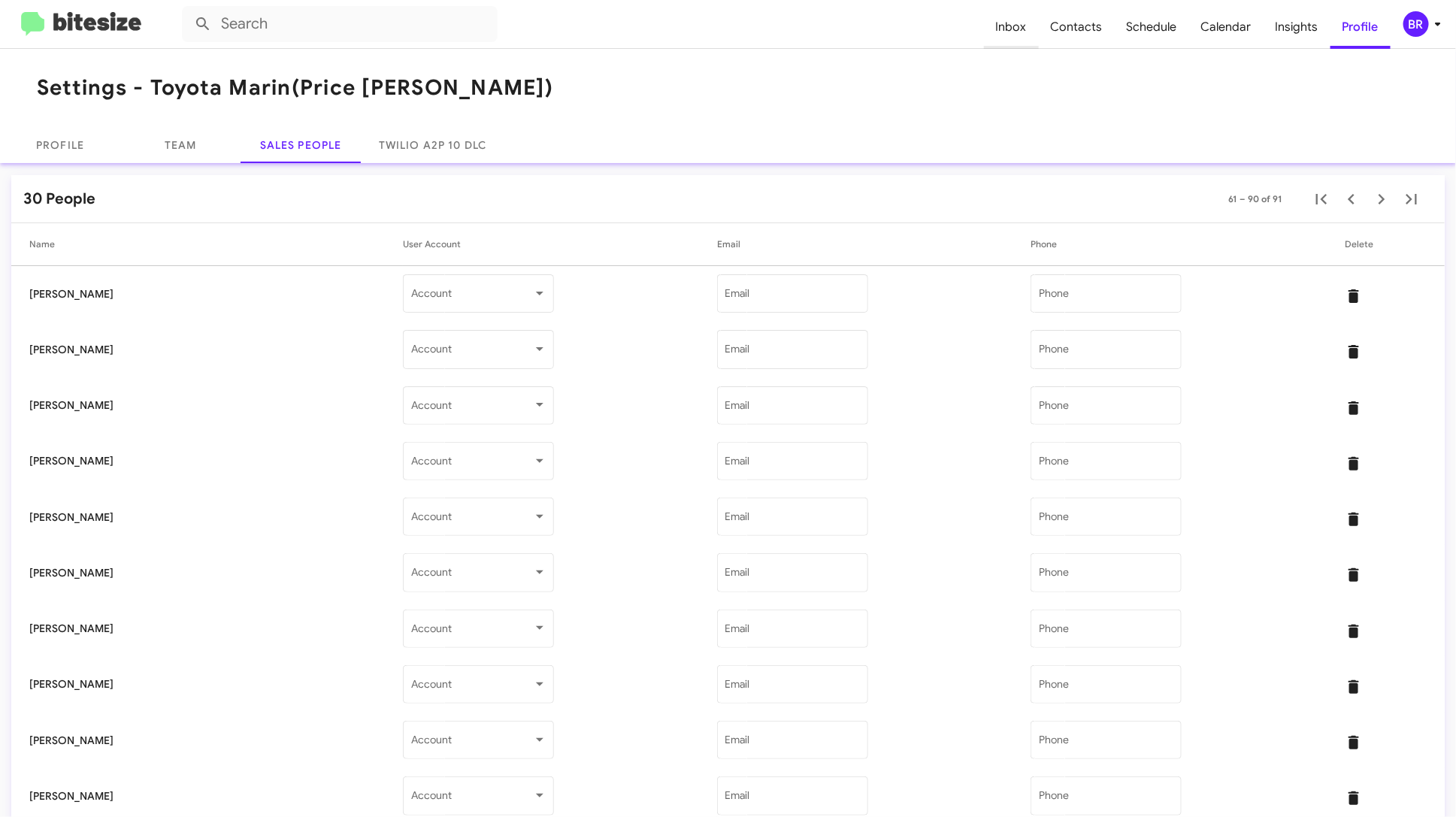
click at [1029, 29] on span "Inbox" at bounding box center [1011, 27] width 55 height 43
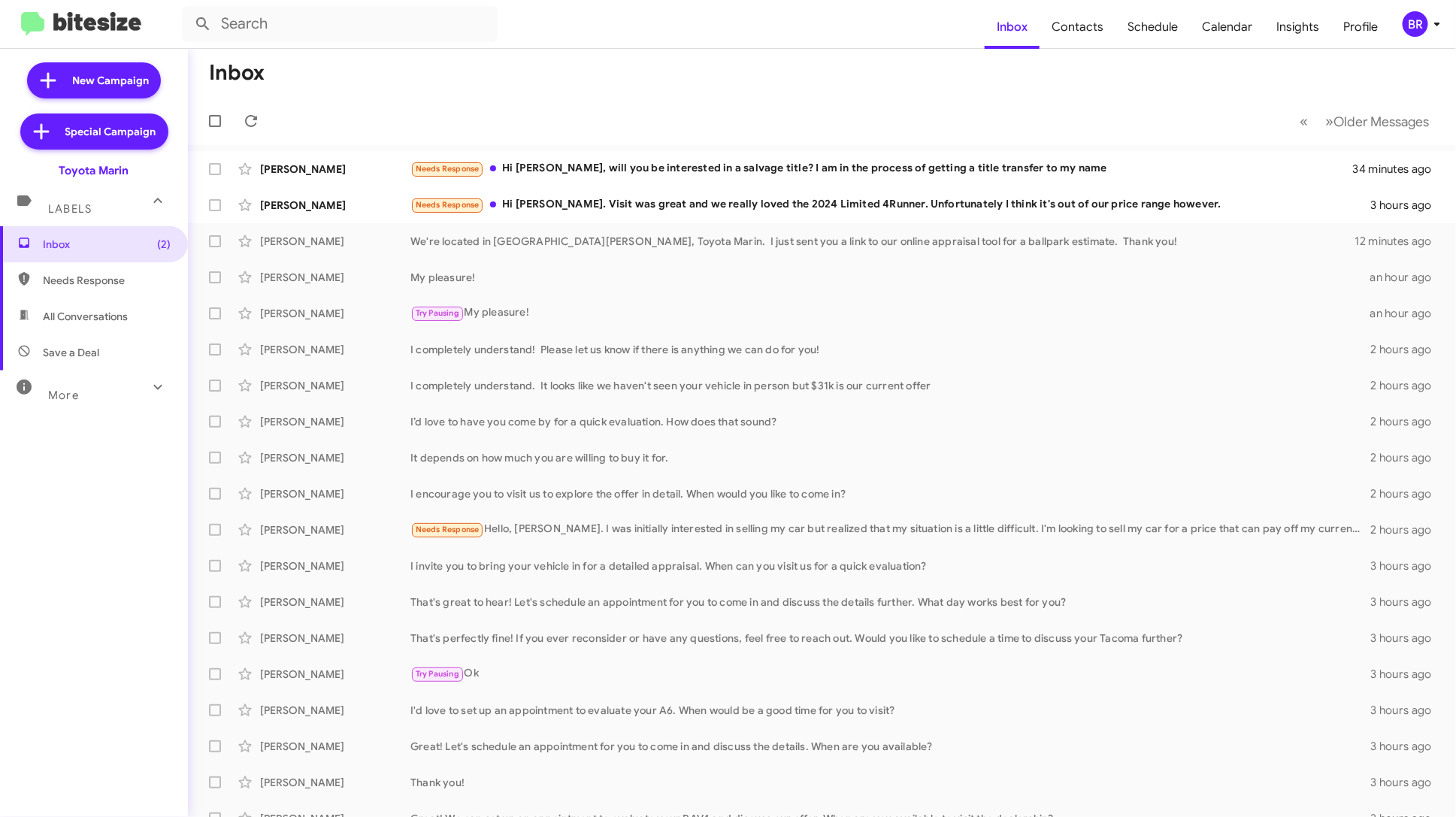
click at [1418, 29] on div "BR" at bounding box center [1415, 24] width 26 height 26
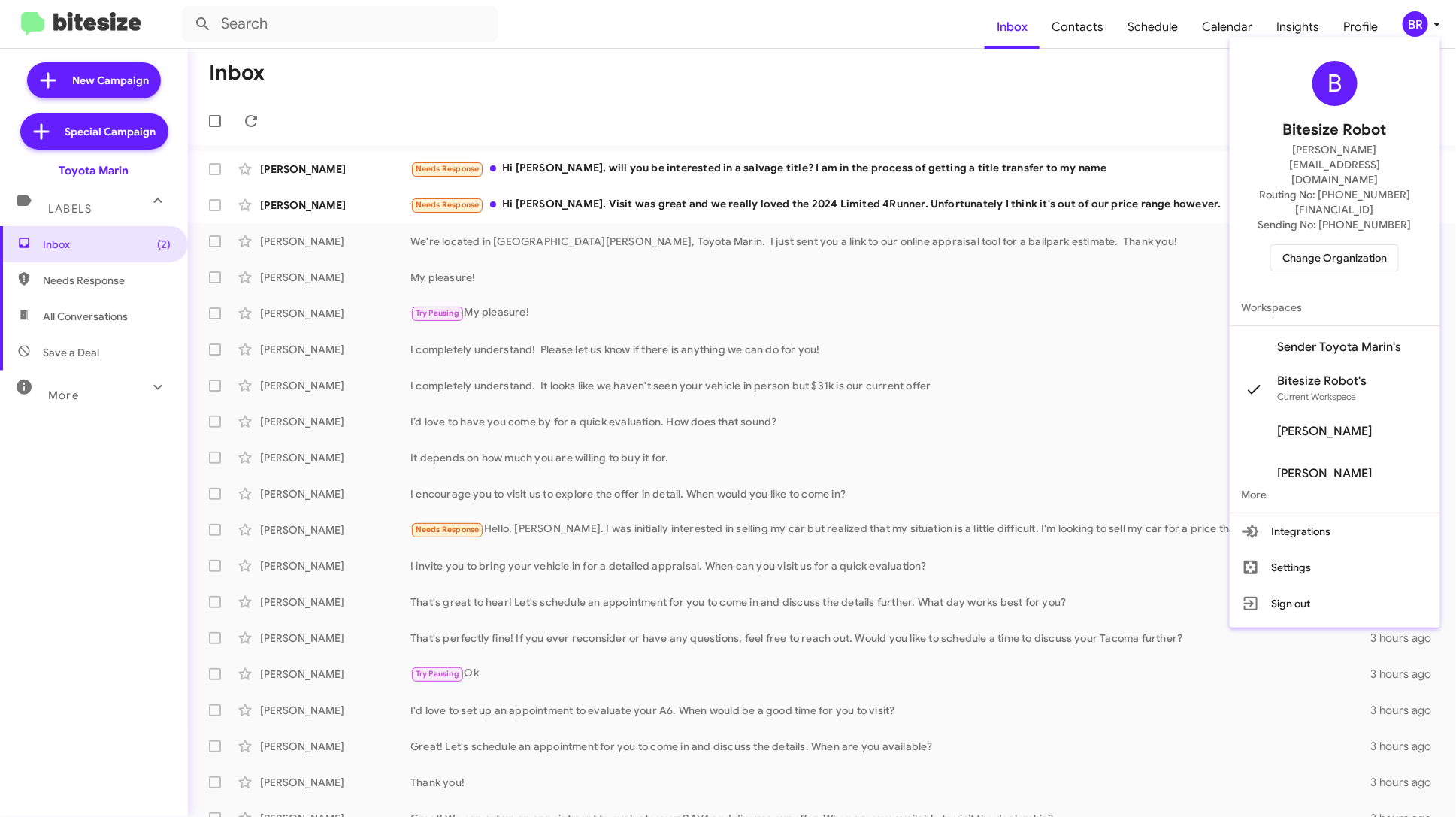
click at [818, 446] on div at bounding box center [728, 408] width 1456 height 817
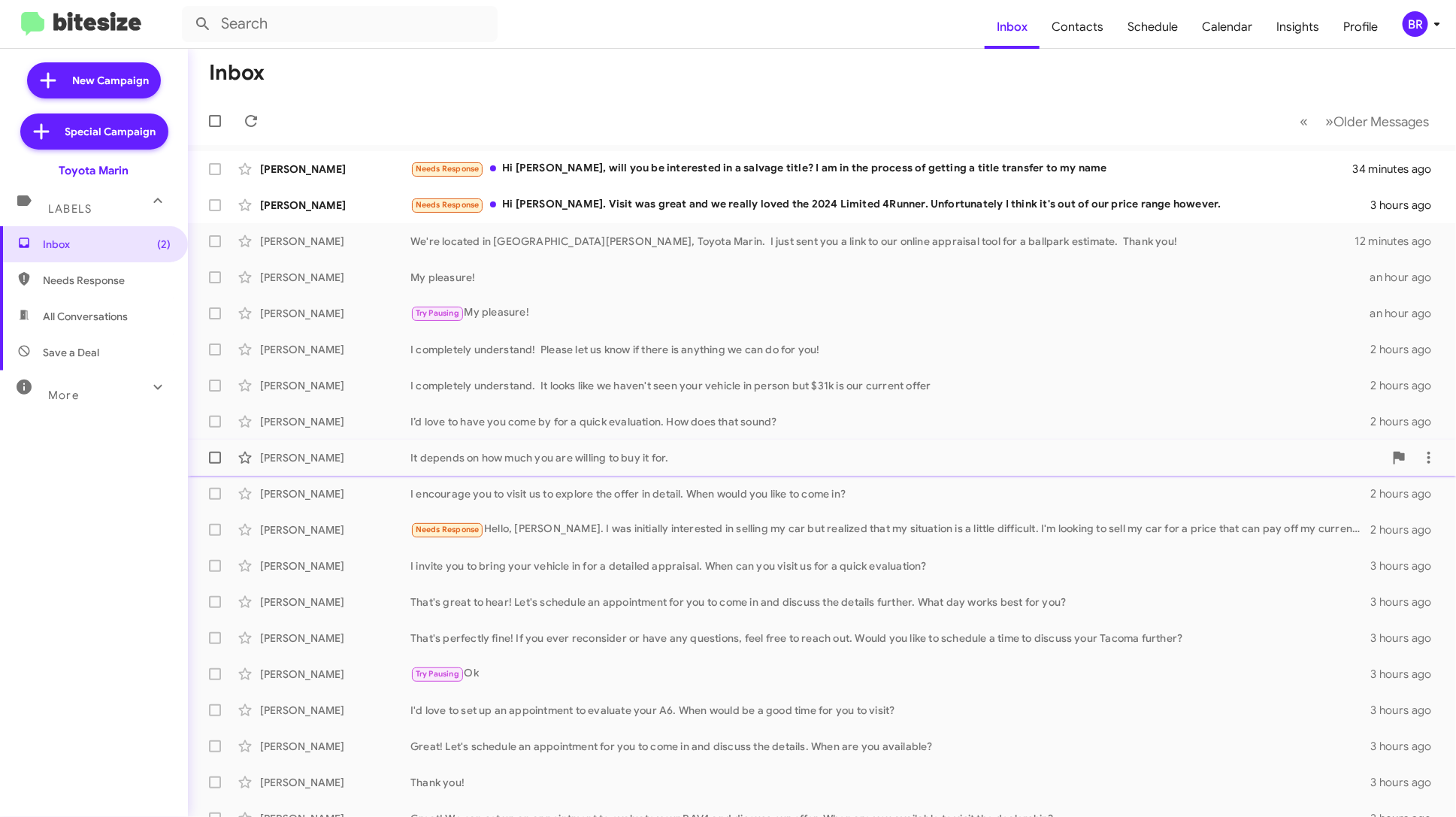
click at [754, 458] on div "It depends on how much you are willing to buy it for." at bounding box center [897, 457] width 974 height 15
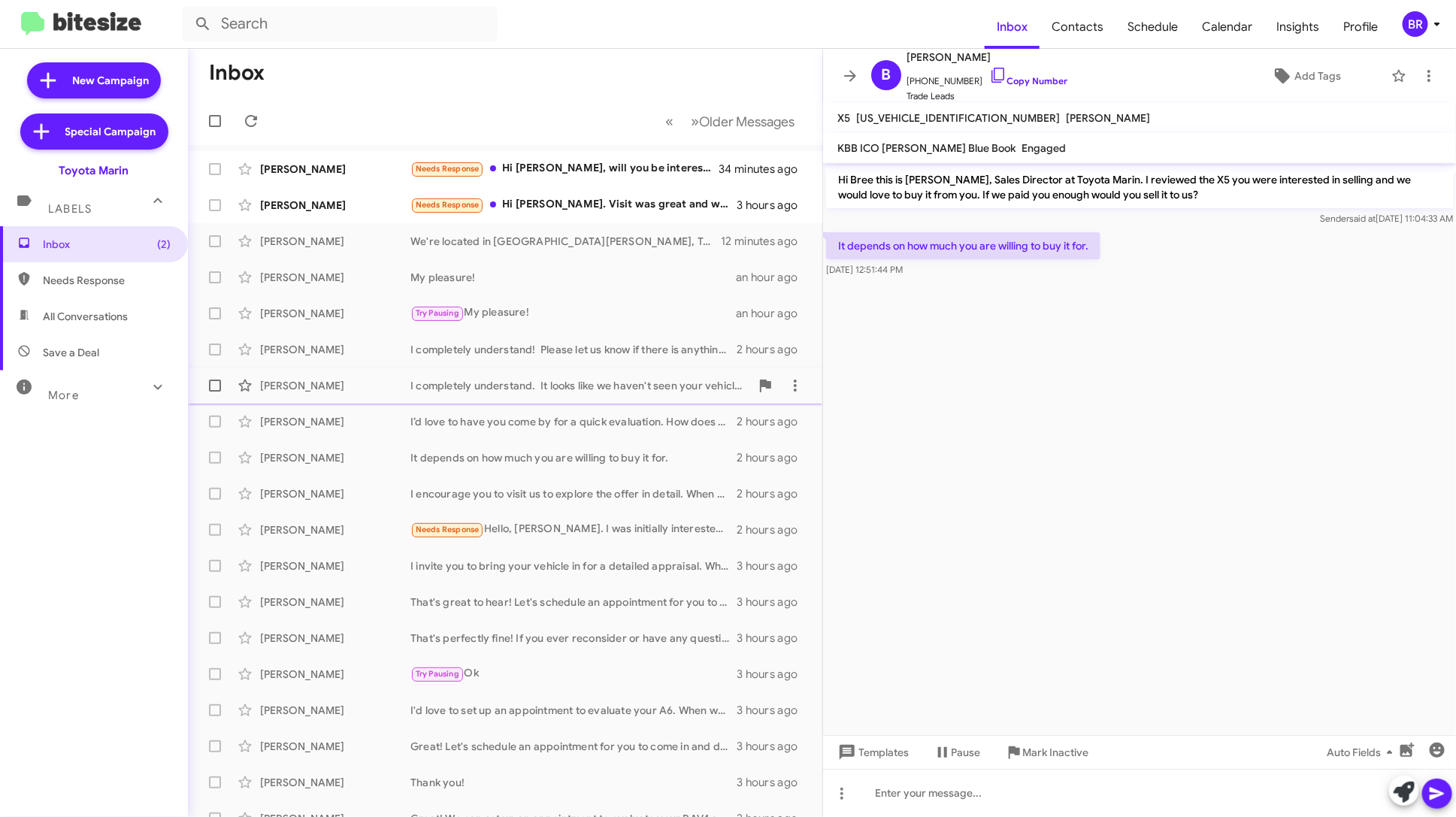
click at [595, 398] on div "[PERSON_NAME] I completely understand. It looks like we haven't seen your vehic…" at bounding box center [505, 386] width 611 height 30
